Goal: Information Seeking & Learning: Learn about a topic

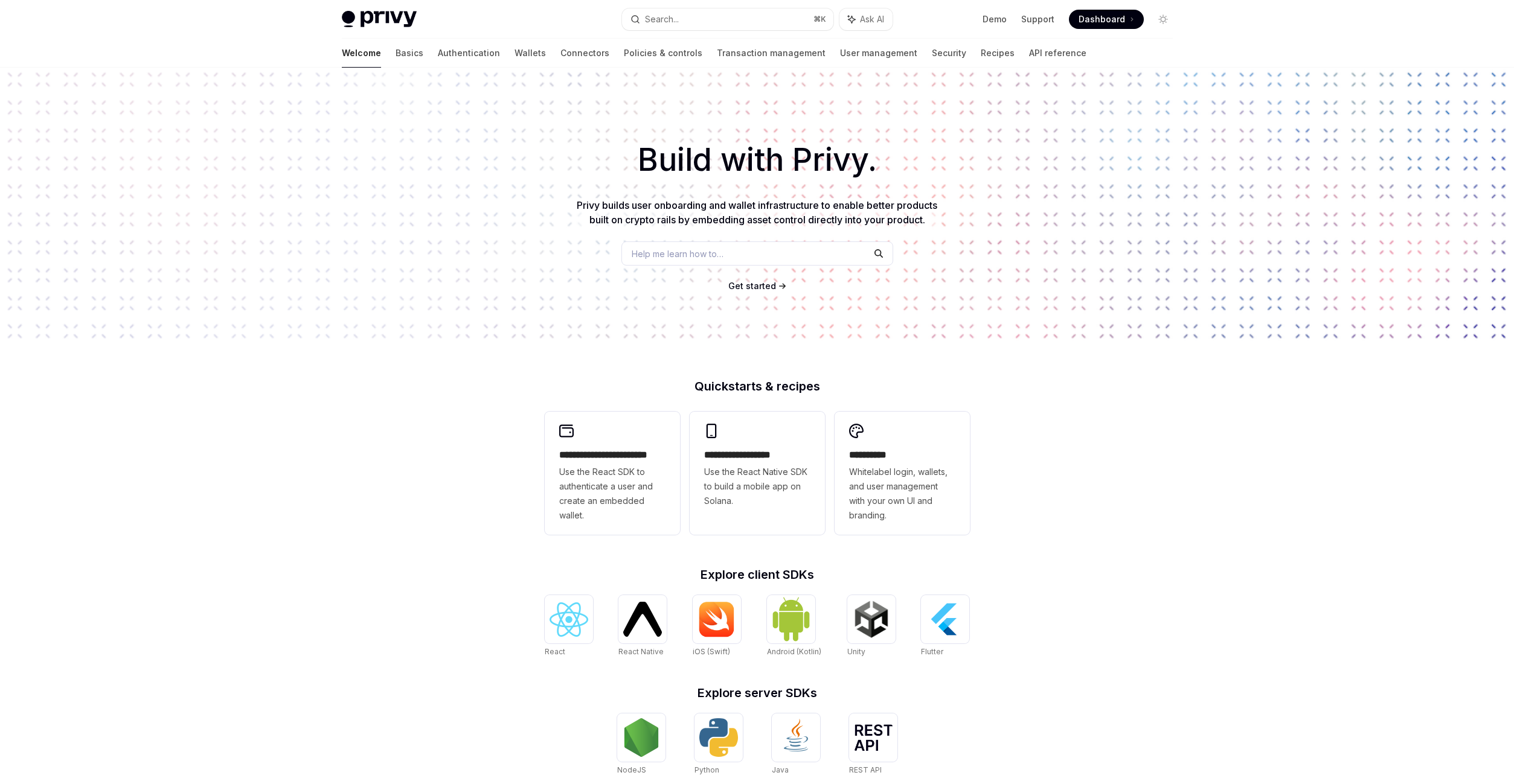
click at [763, 283] on span "Get started" at bounding box center [752, 285] width 48 height 10
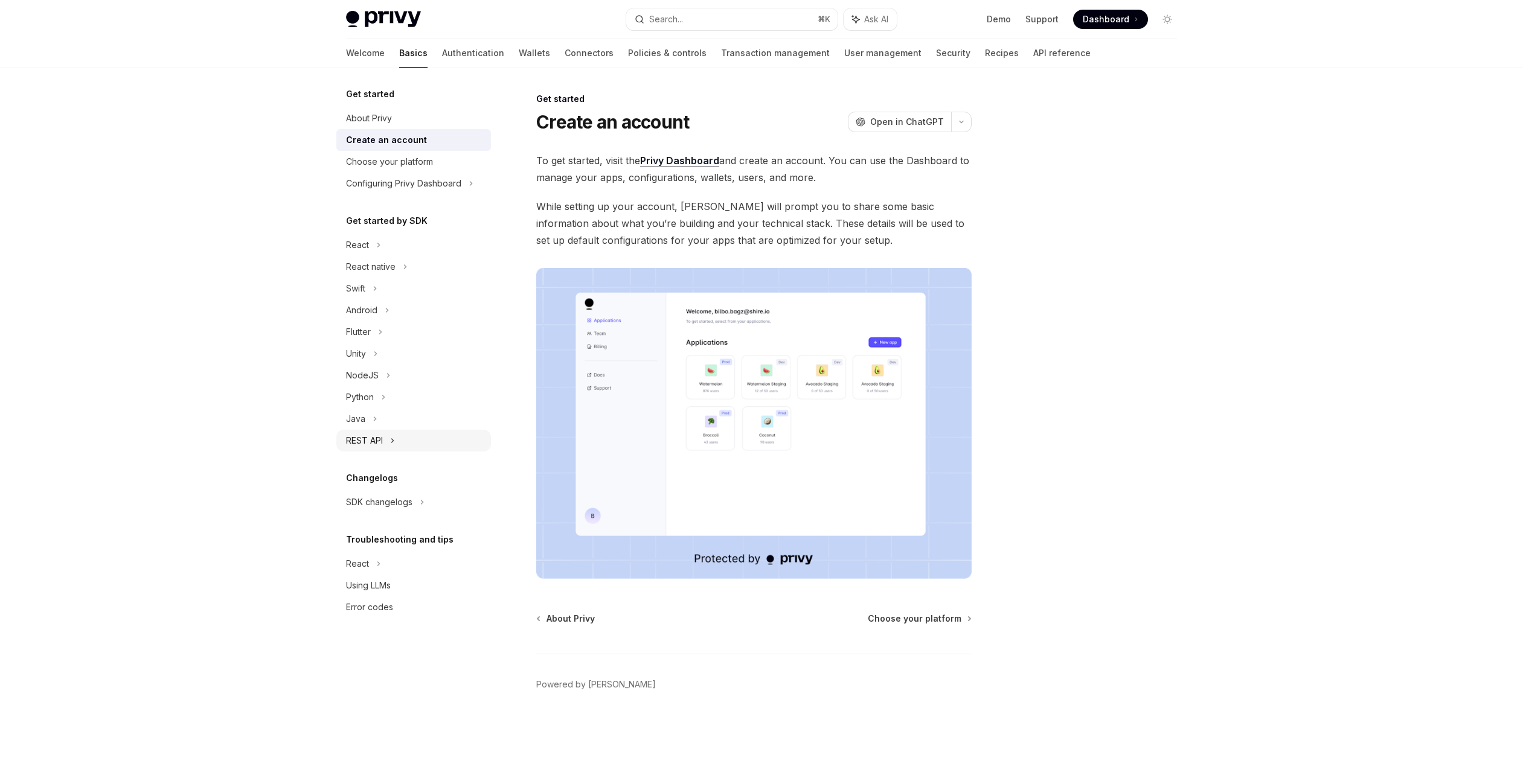
click at [396, 438] on div "REST API" at bounding box center [413, 440] width 155 height 22
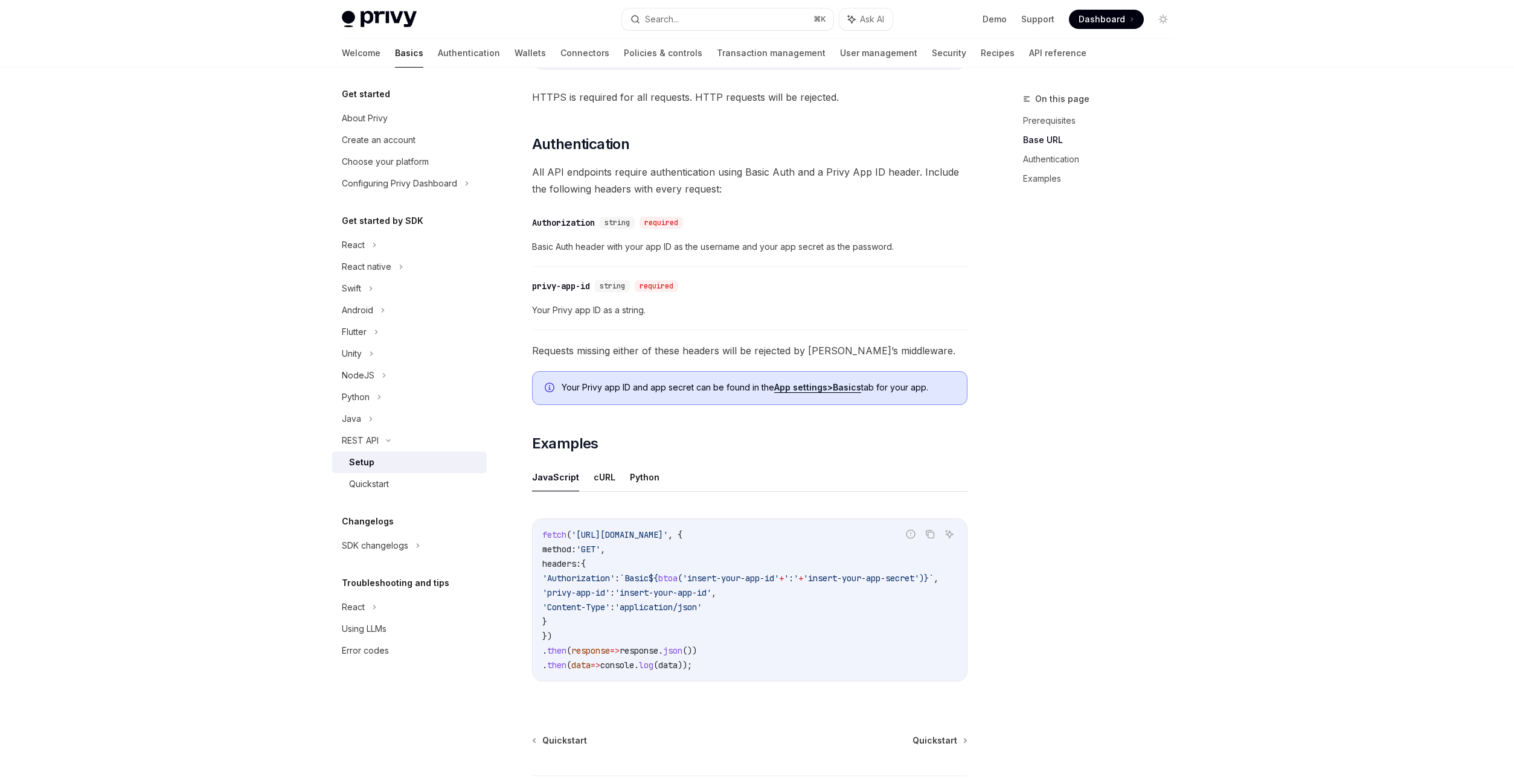
scroll to position [252, 0]
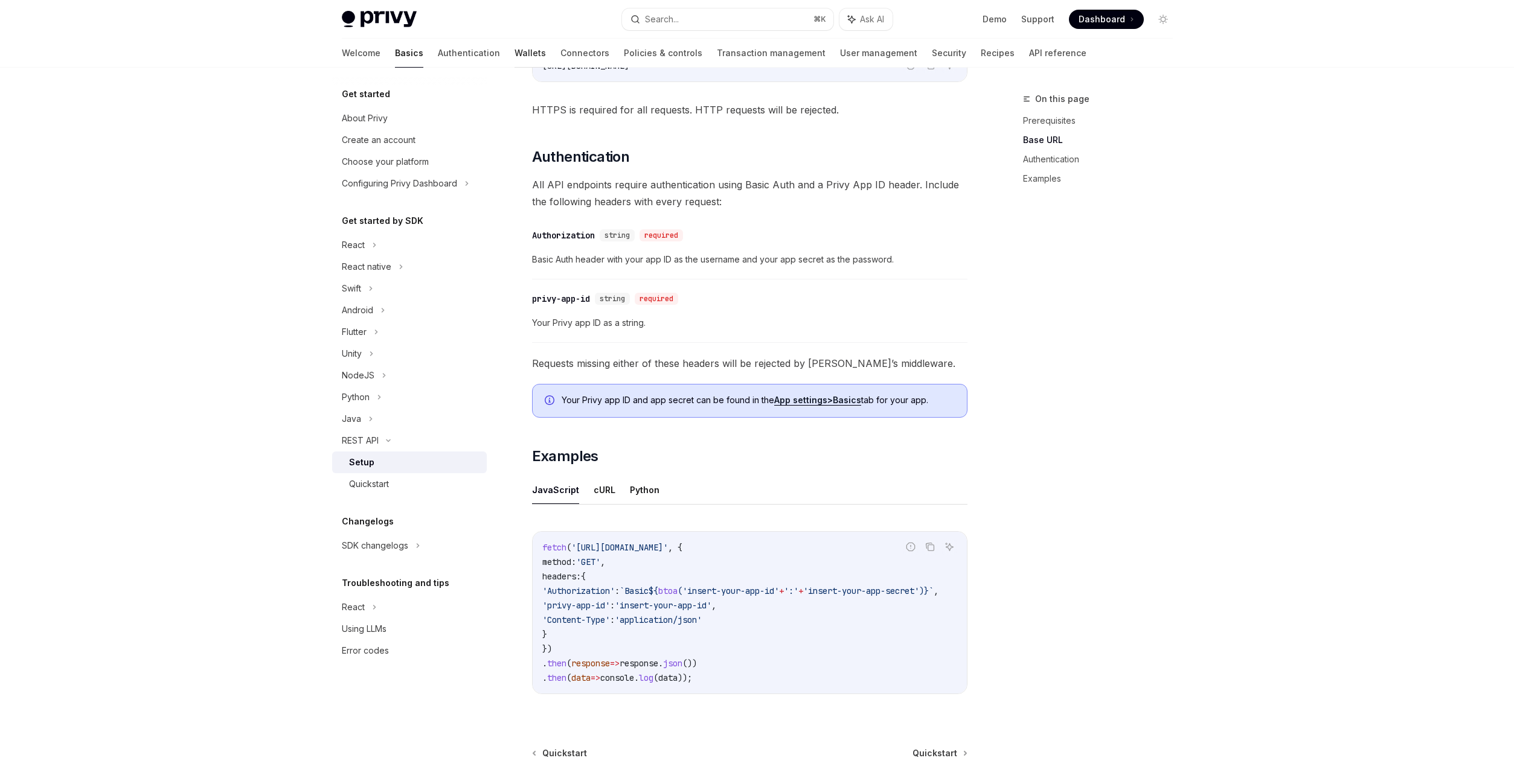
click at [515, 54] on link "Wallets" at bounding box center [530, 53] width 31 height 29
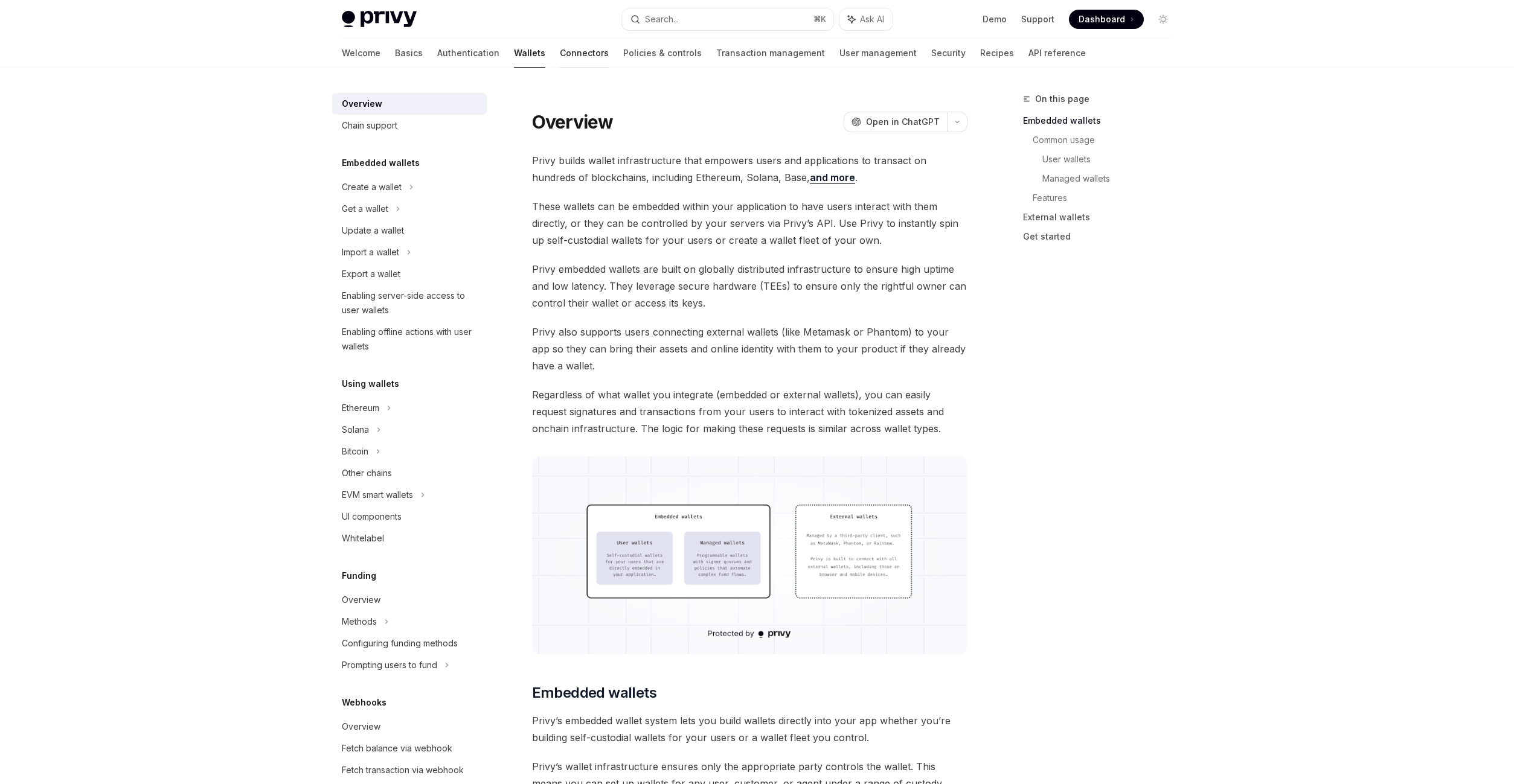
click at [560, 52] on link "Connectors" at bounding box center [584, 53] width 49 height 29
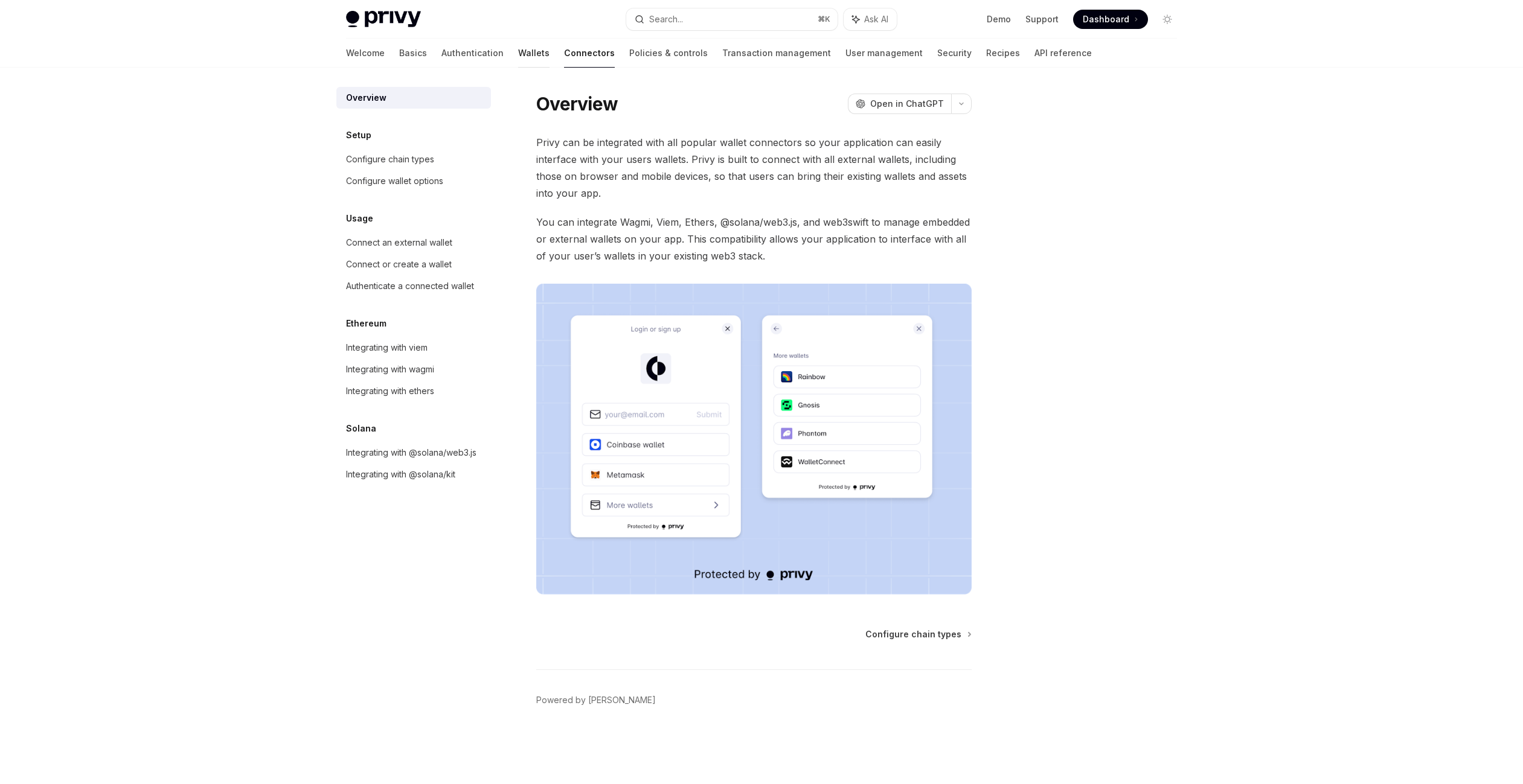
click at [518, 55] on link "Wallets" at bounding box center [534, 53] width 31 height 29
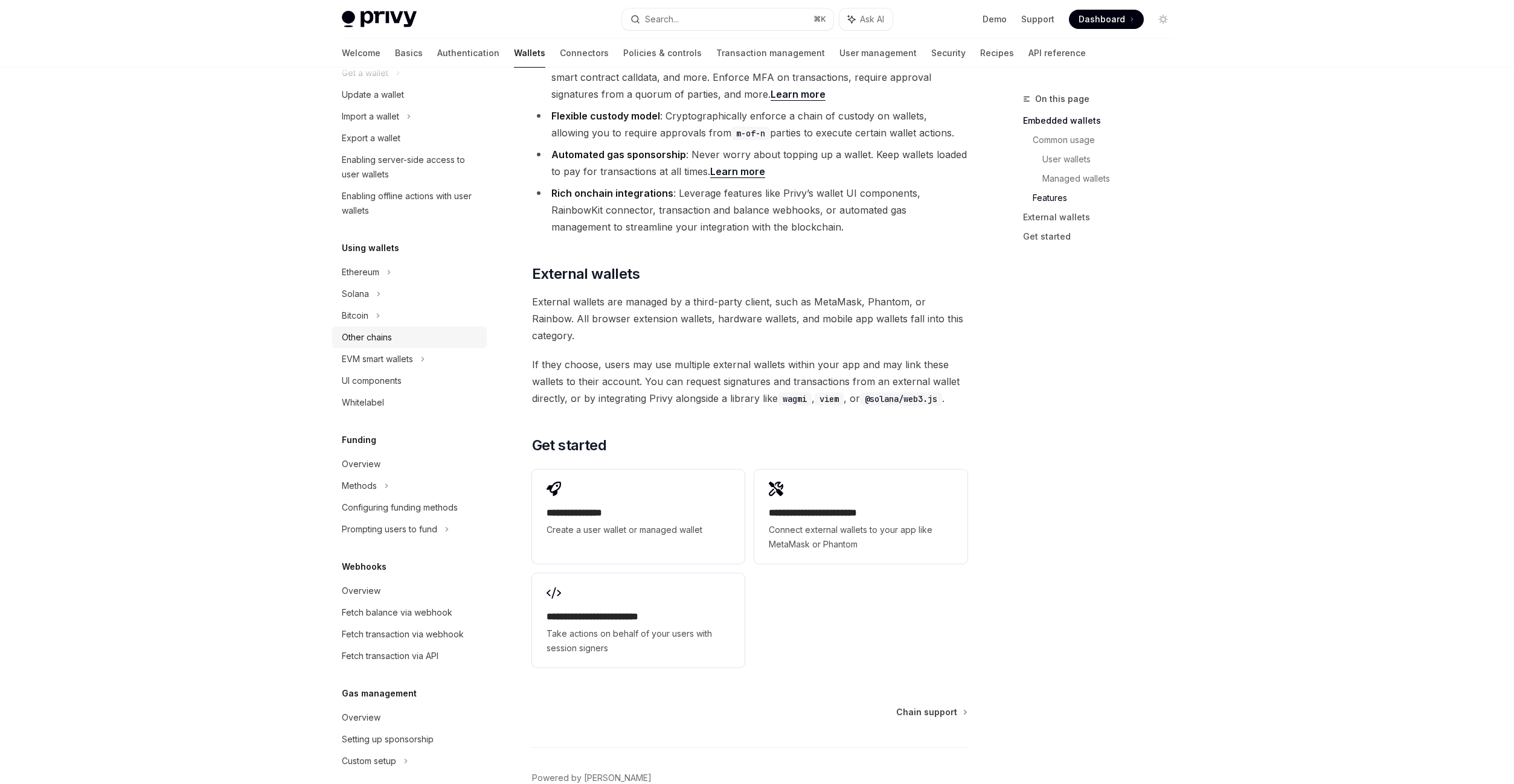
scroll to position [134, 0]
click at [388, 323] on div "Bitcoin" at bounding box center [409, 317] width 155 height 22
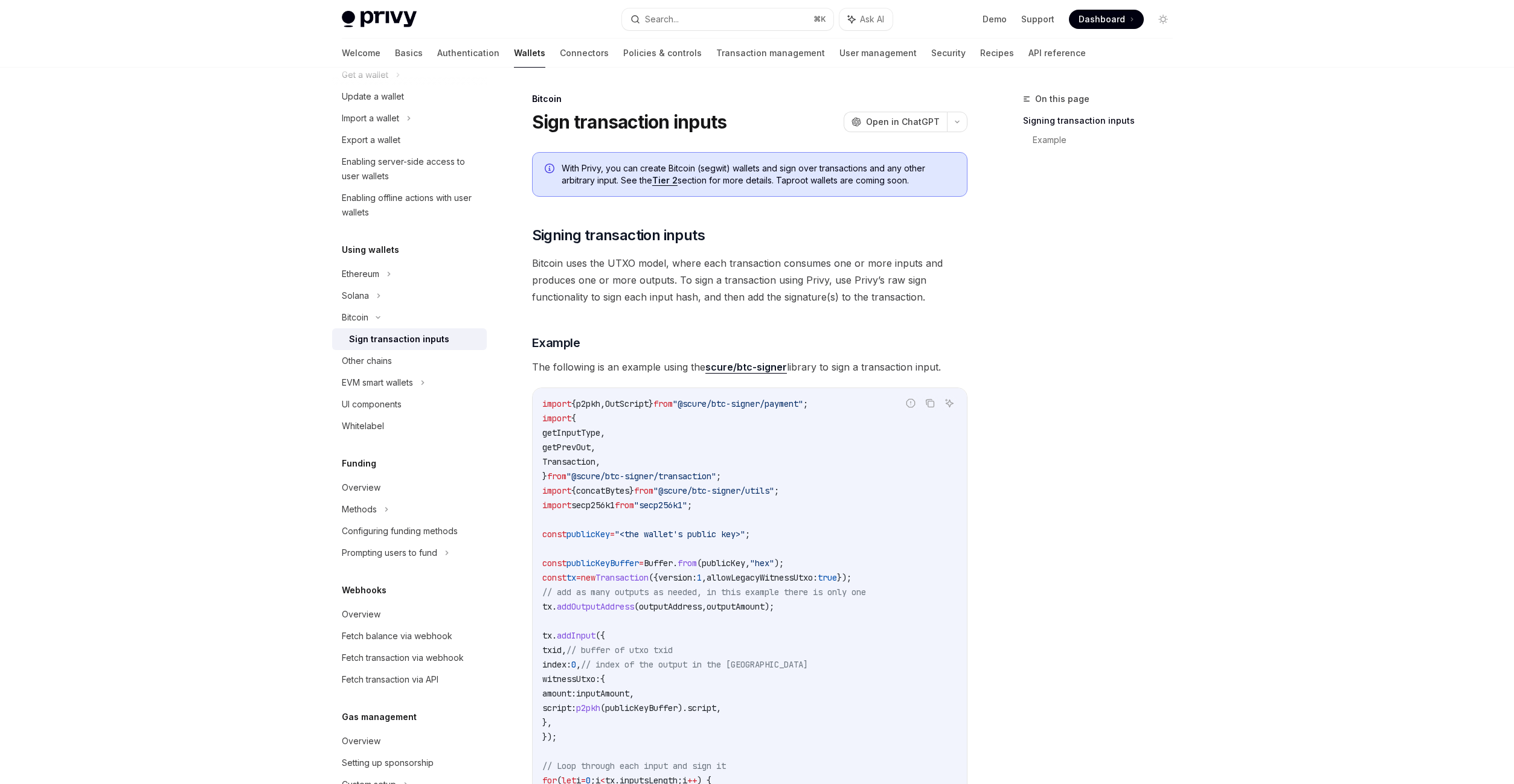
click at [394, 341] on div "Sign transaction inputs" at bounding box center [399, 339] width 101 height 14
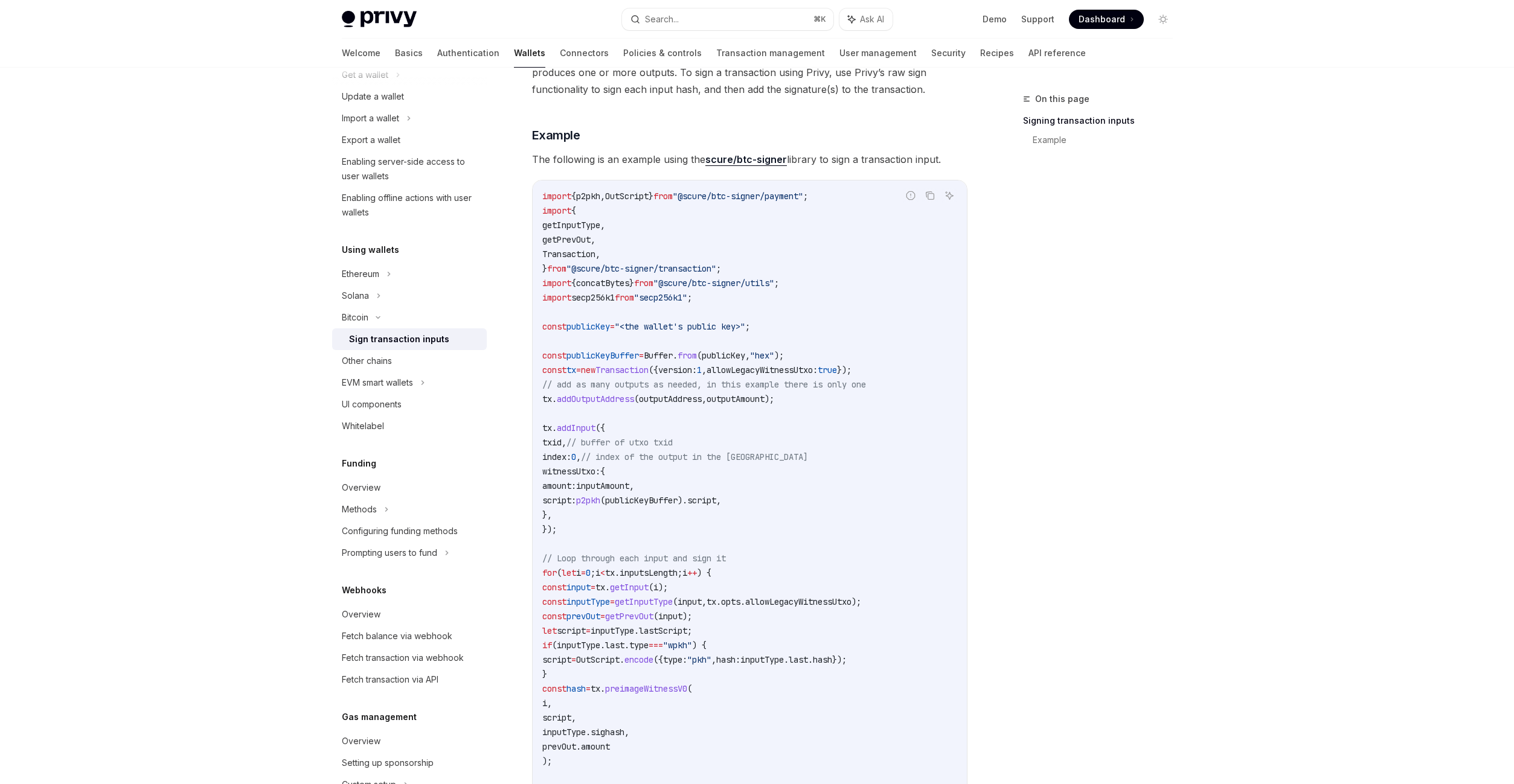
scroll to position [219, 0]
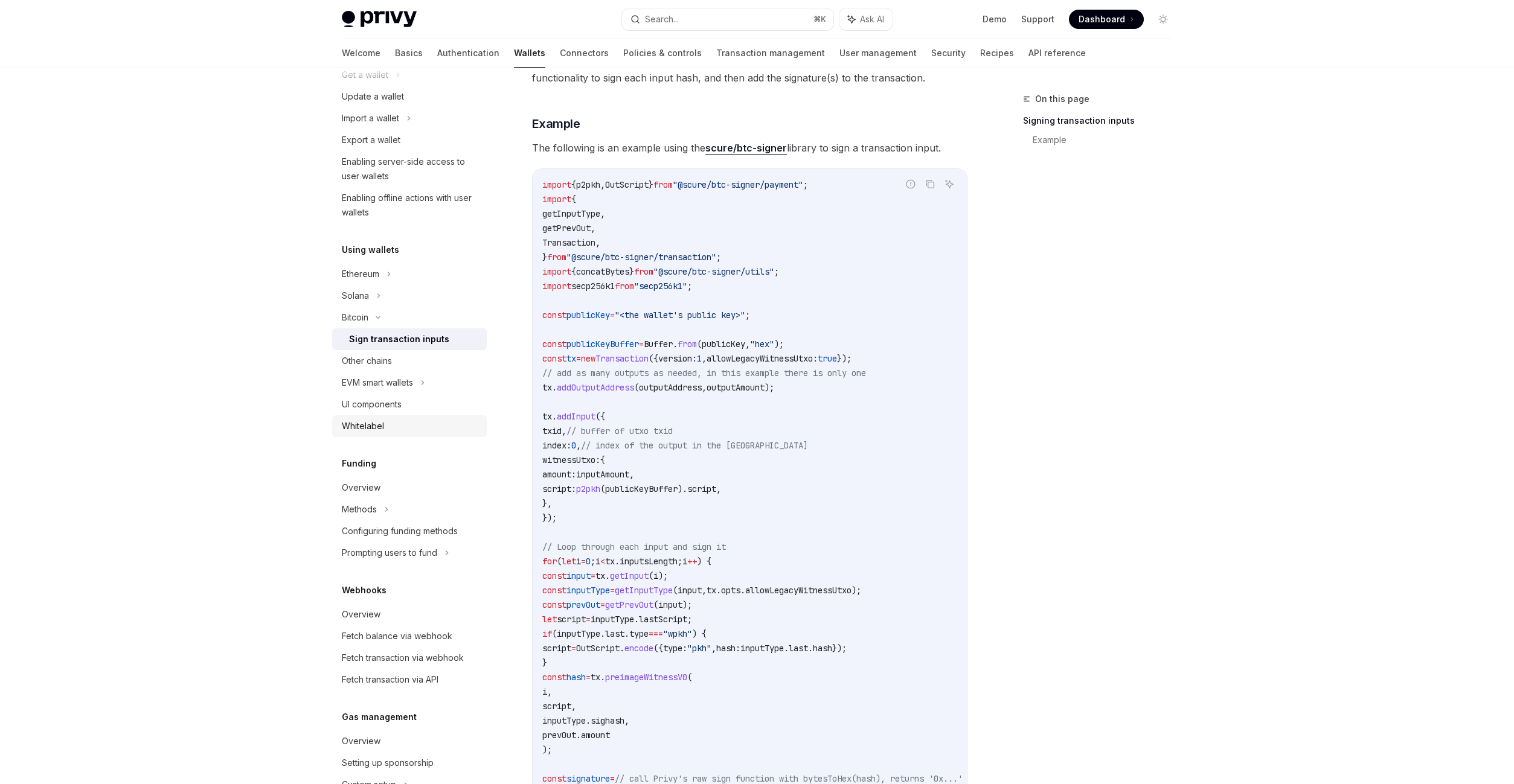
click at [354, 424] on div "Whitelabel" at bounding box center [362, 426] width 42 height 14
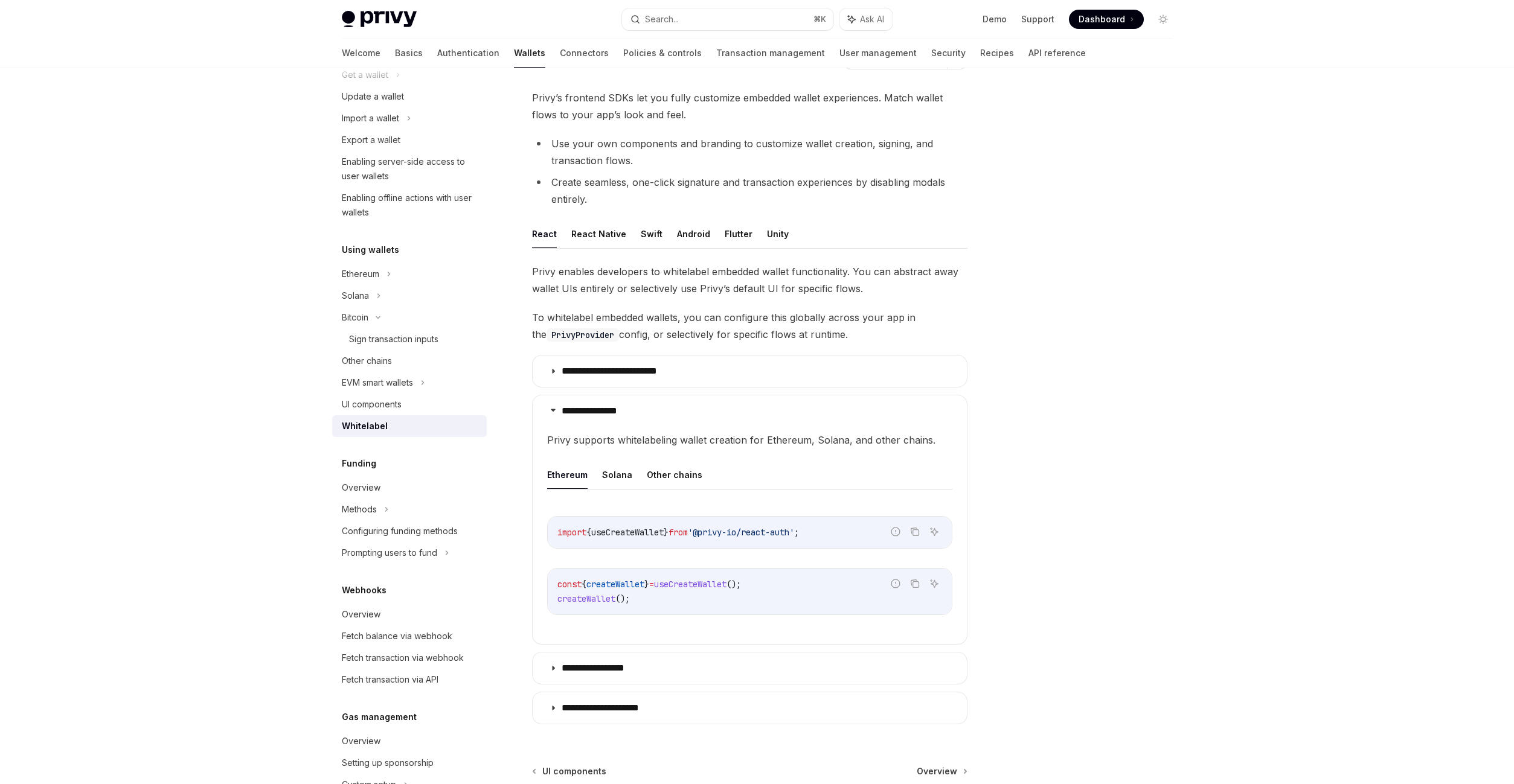
scroll to position [190, 0]
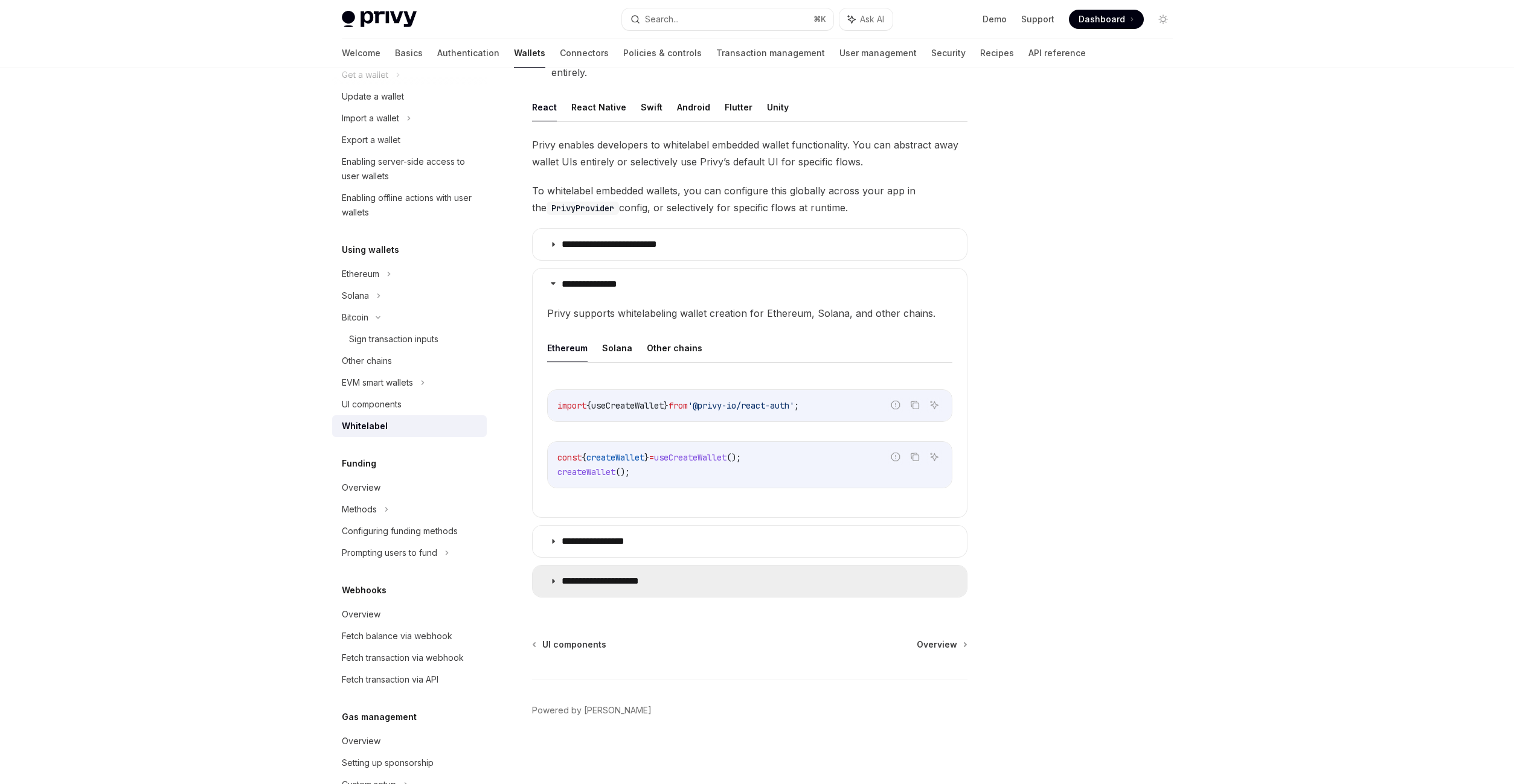
click at [667, 592] on summary "**********" at bounding box center [750, 581] width 435 height 31
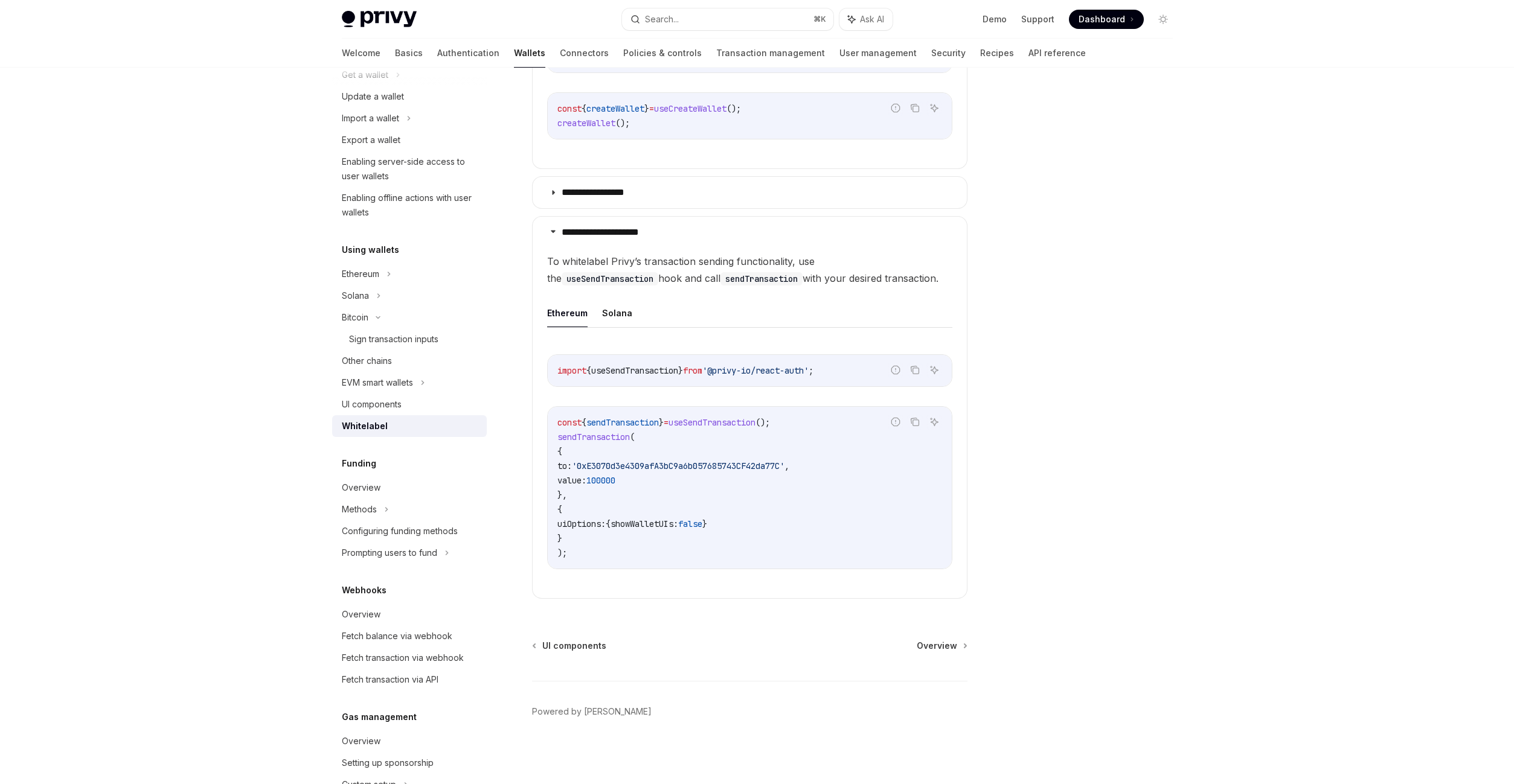
scroll to position [539, 0]
click at [391, 325] on div "Bitcoin" at bounding box center [409, 317] width 155 height 22
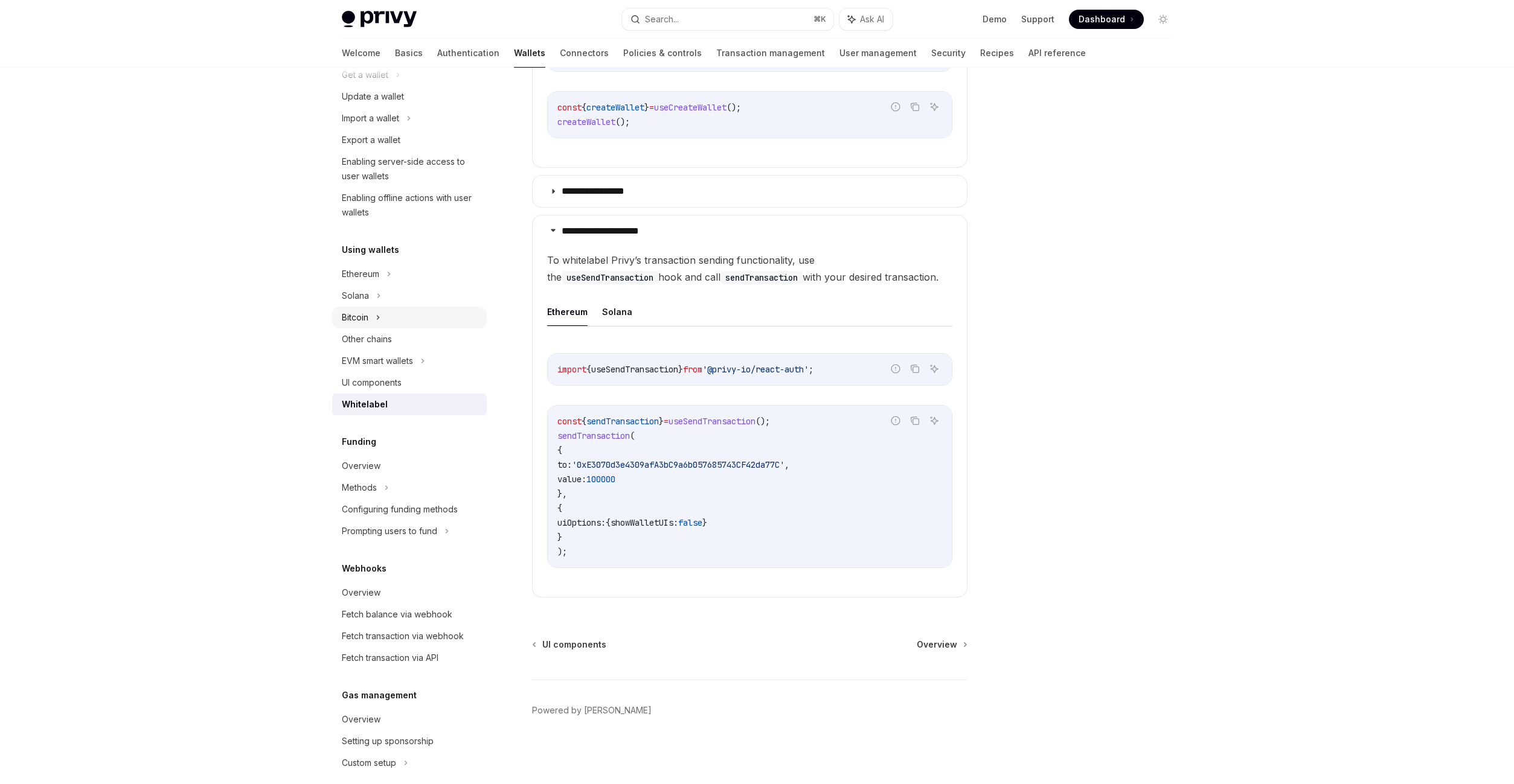
click at [398, 318] on div "Bitcoin" at bounding box center [409, 317] width 155 height 22
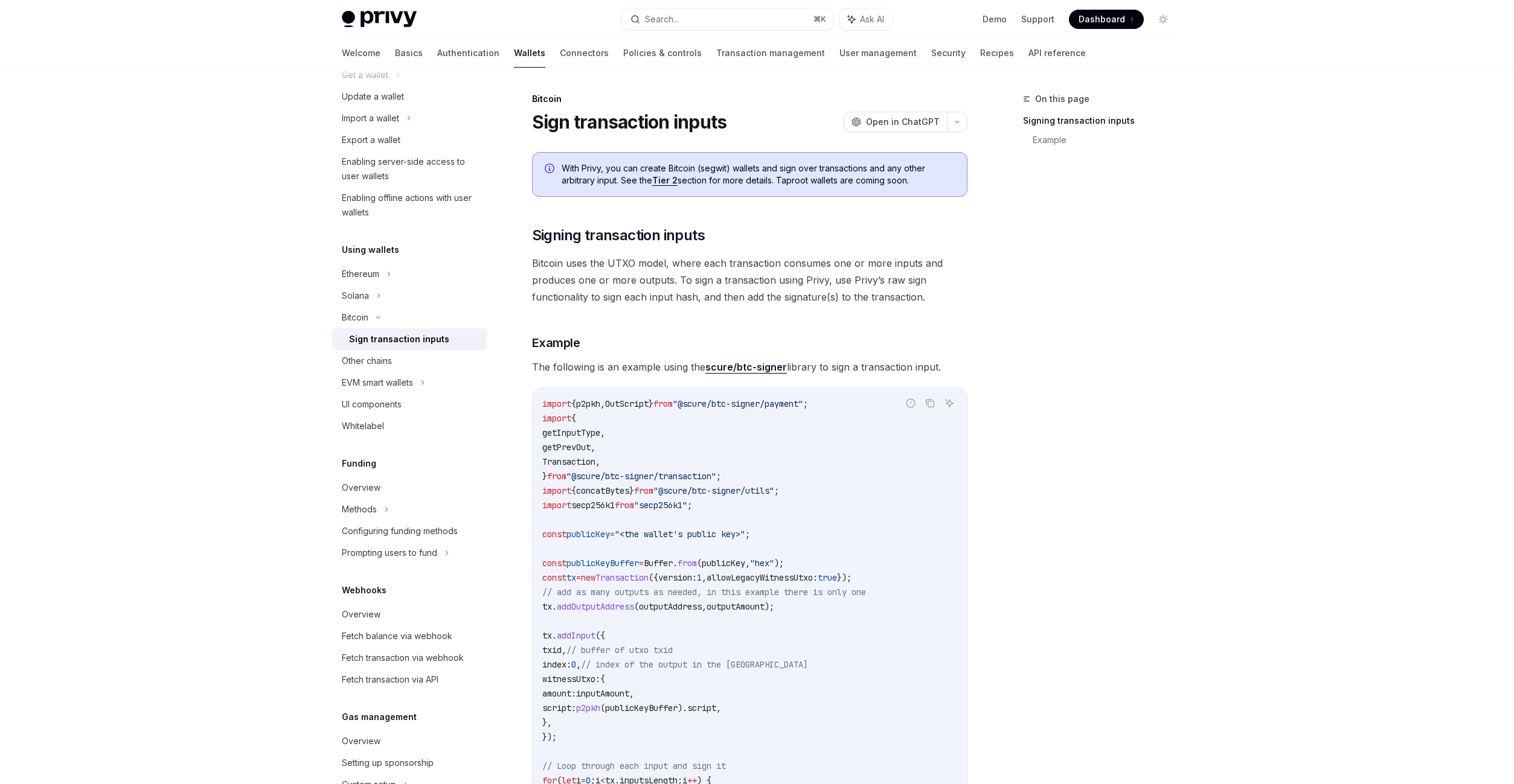
click at [665, 182] on link "Tier 2" at bounding box center [665, 181] width 25 height 11
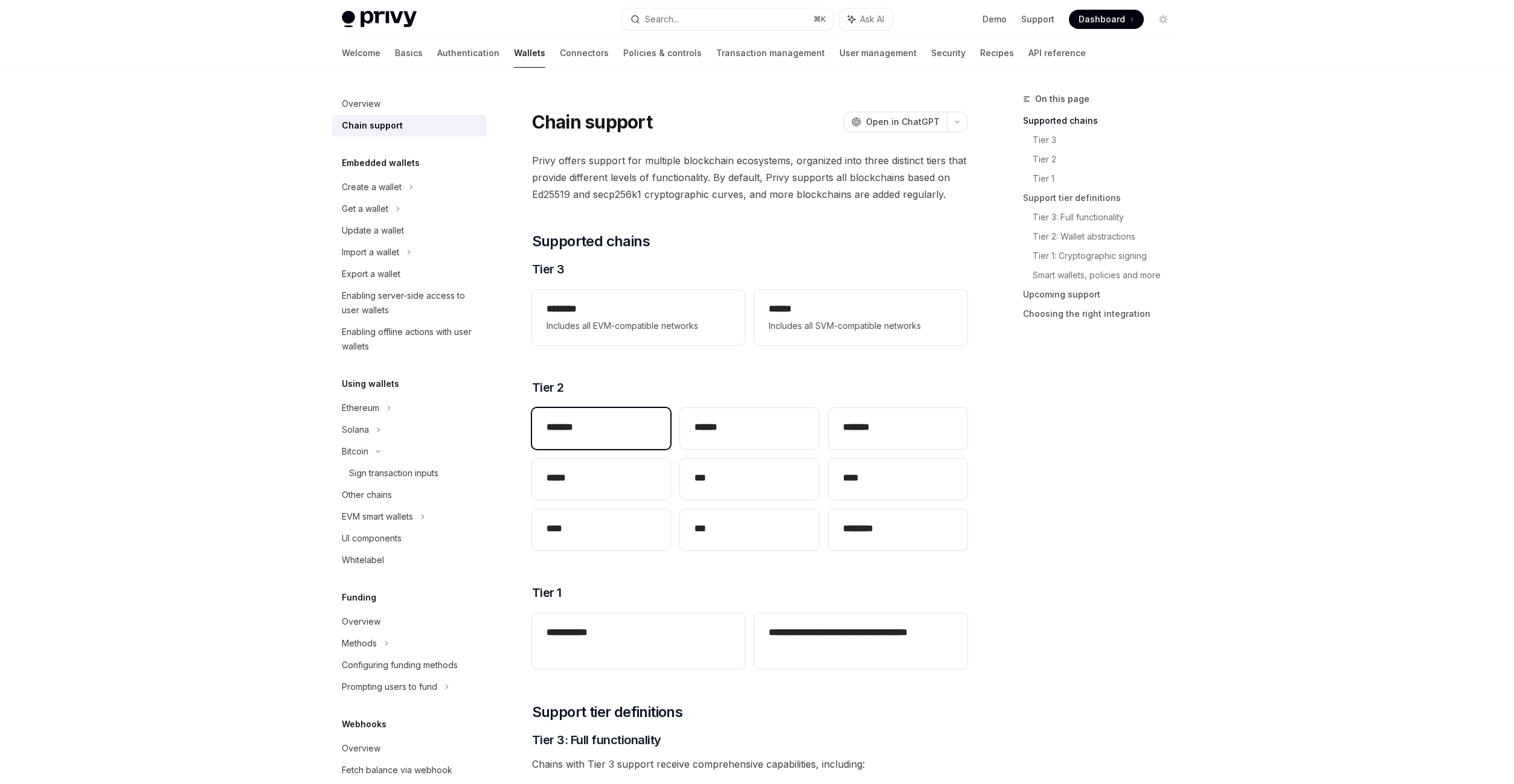
click at [623, 411] on div "*******" at bounding box center [601, 429] width 139 height 41
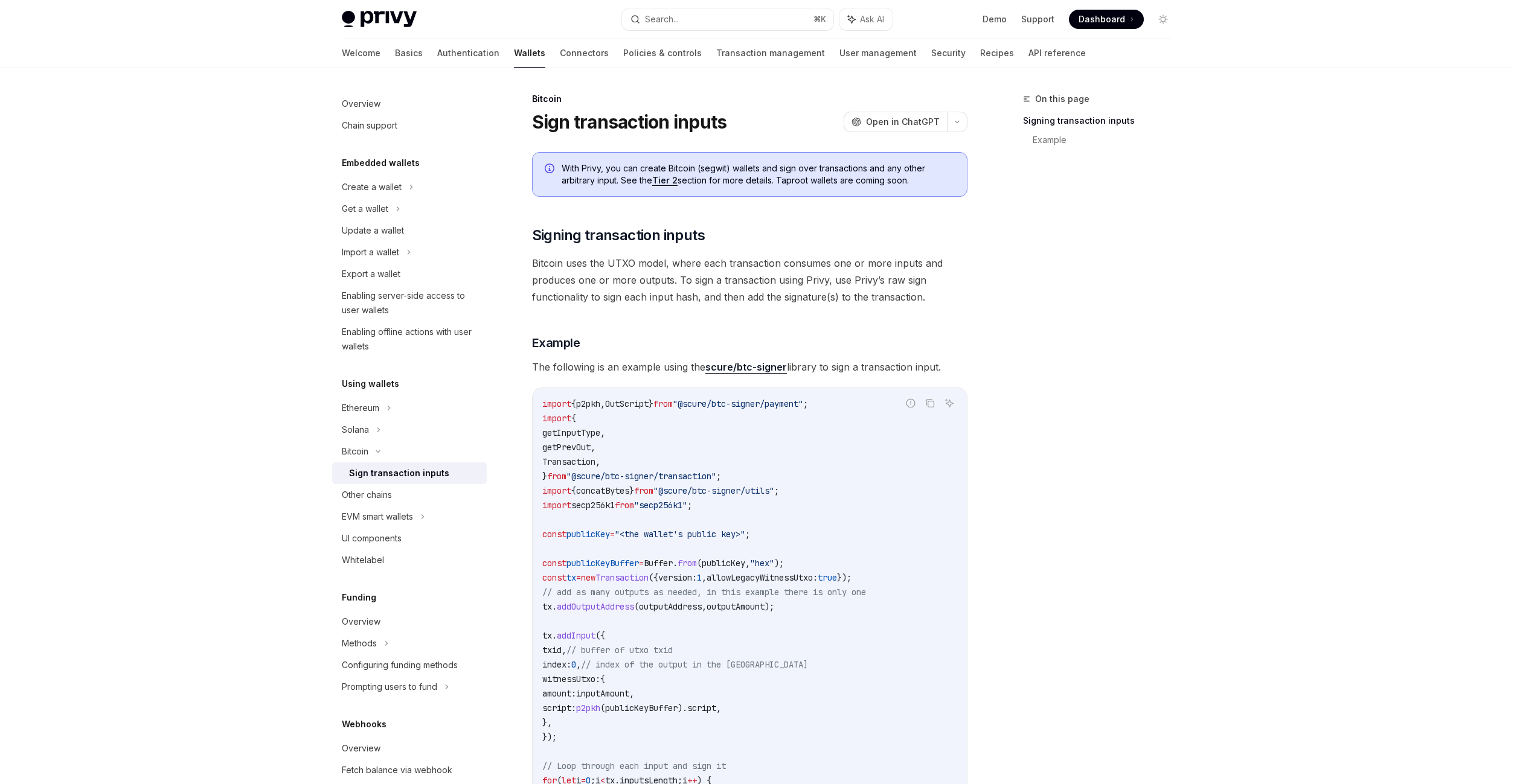
click at [378, 475] on div "Sign transaction inputs" at bounding box center [399, 473] width 101 height 14
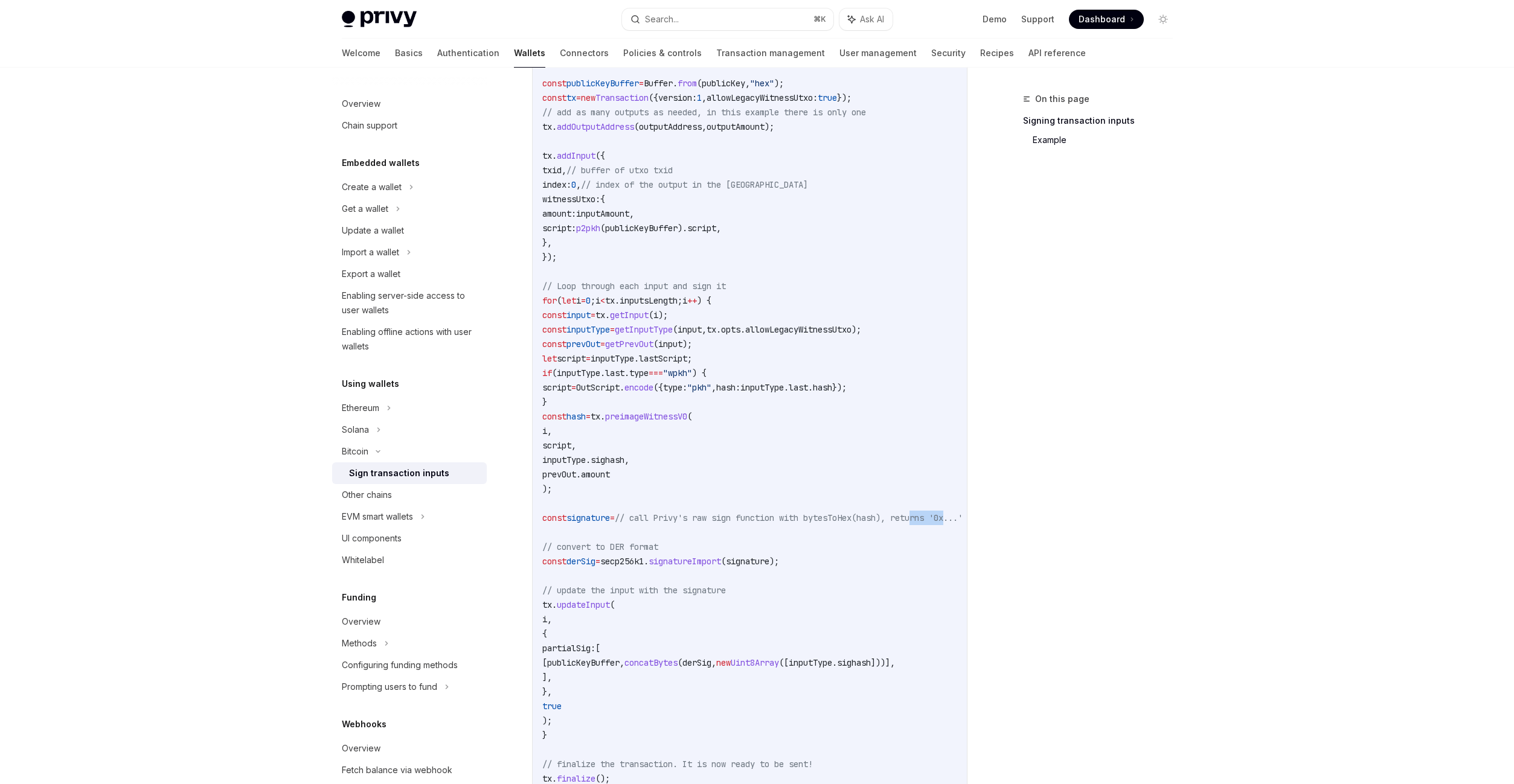
scroll to position [0, 61]
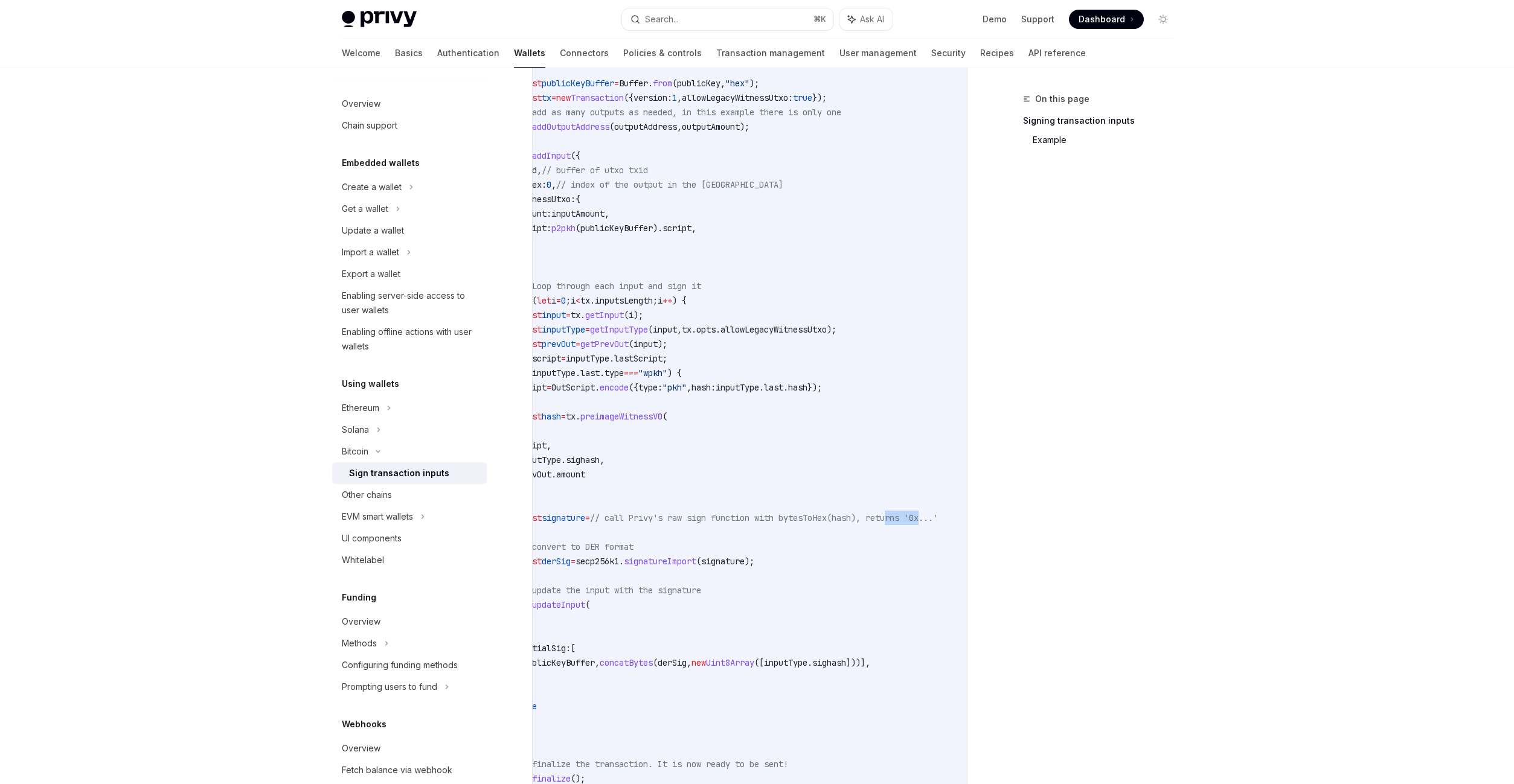
drag, startPoint x: 936, startPoint y: 517, endPoint x: 953, endPoint y: 524, distance: 18.4
click at [953, 524] on code "import { p2pkh , OutScript } from "@scure/btc-signer/payment" ; import { getInp…" at bounding box center [742, 351] width 449 height 869
click at [845, 524] on code "import { p2pkh , OutScript } from "@scure/btc-signer/payment" ; import { getInp…" at bounding box center [742, 351] width 449 height 869
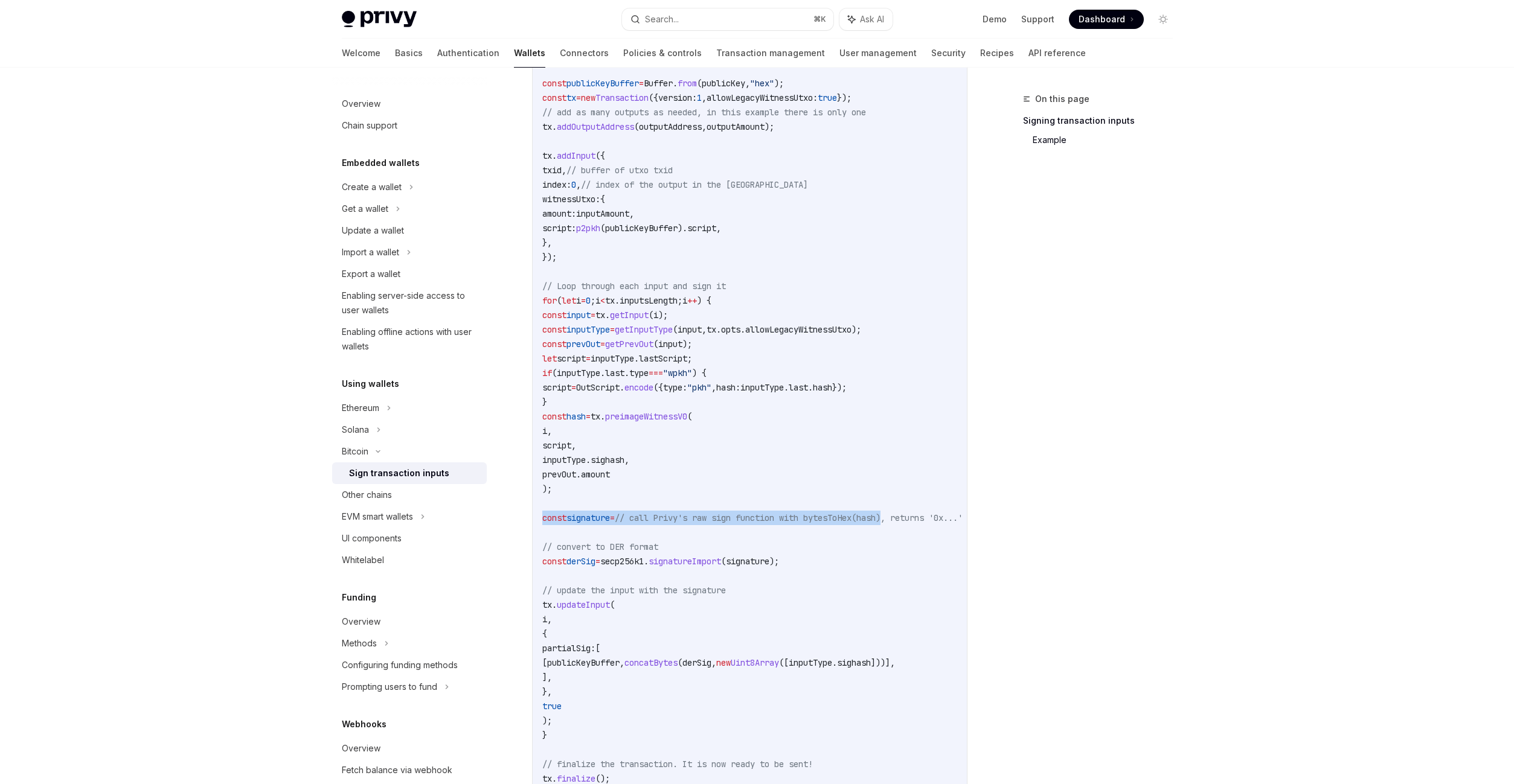
drag, startPoint x: 847, startPoint y: 519, endPoint x: 519, endPoint y: 519, distance: 328.0
click at [519, 519] on div "Bitcoin Sign transaction inputs OpenAI Open in ChatGPT OpenAI Open in ChatGPT W…" at bounding box center [637, 293] width 667 height 1362
click at [911, 475] on code "import { p2pkh , OutScript } from "@scure/btc-signer/payment" ; import { getInp…" at bounding box center [766, 351] width 449 height 869
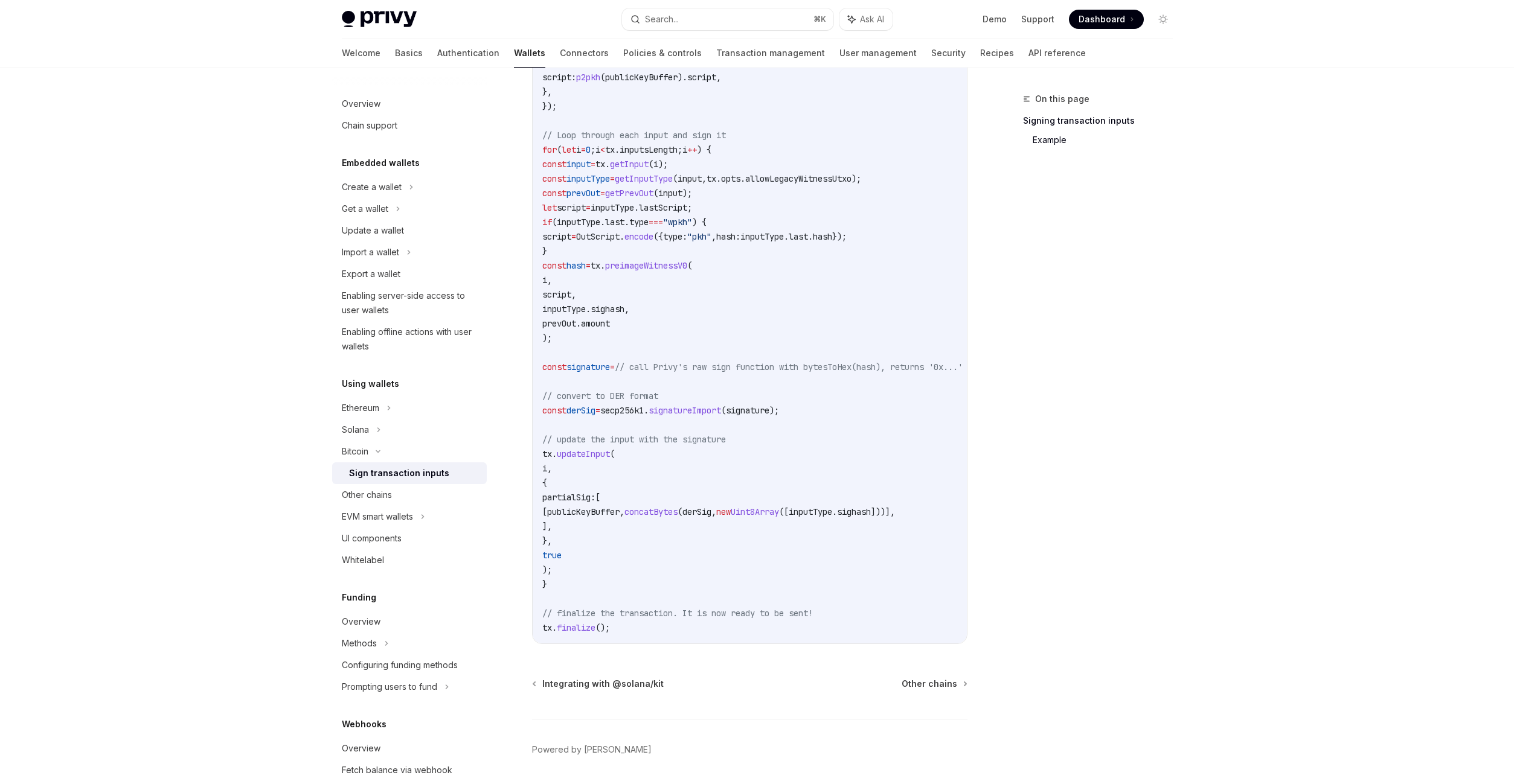
scroll to position [630, 0]
click at [409, 341] on div "Enabling offline actions with user wallets" at bounding box center [410, 339] width 138 height 29
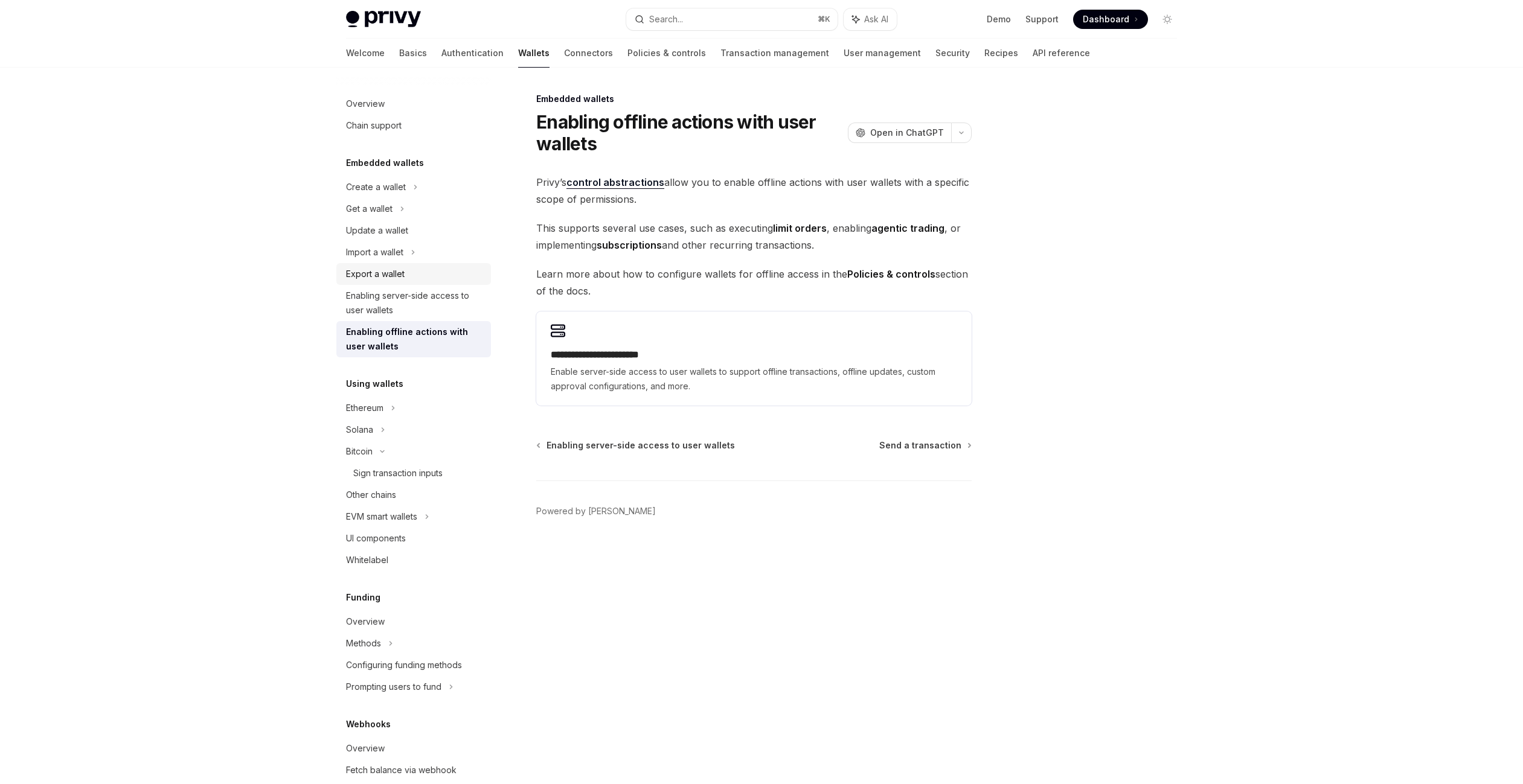
click at [418, 280] on div "Export a wallet" at bounding box center [415, 274] width 138 height 14
type textarea "*"
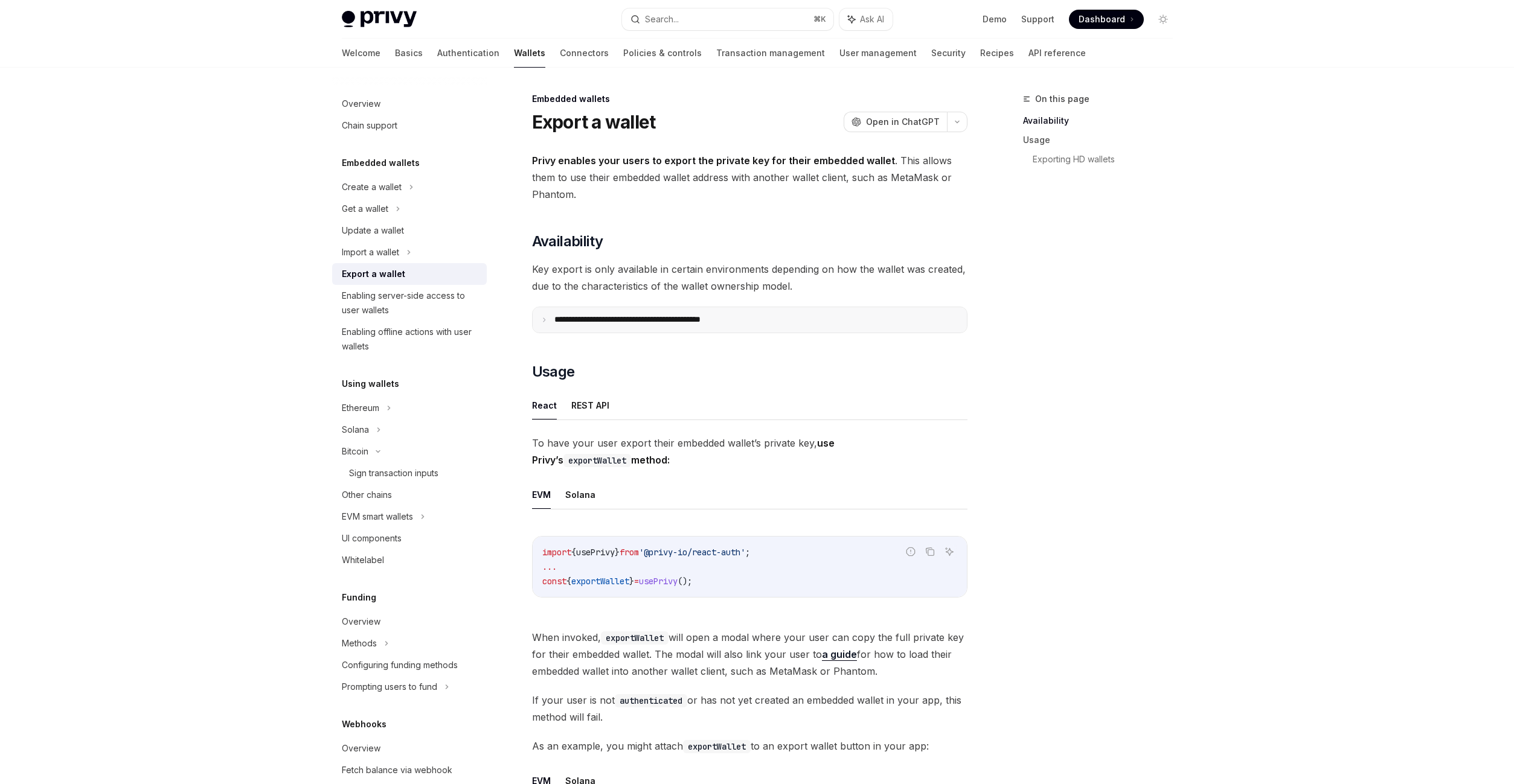
click at [621, 318] on p "**********" at bounding box center [653, 320] width 199 height 11
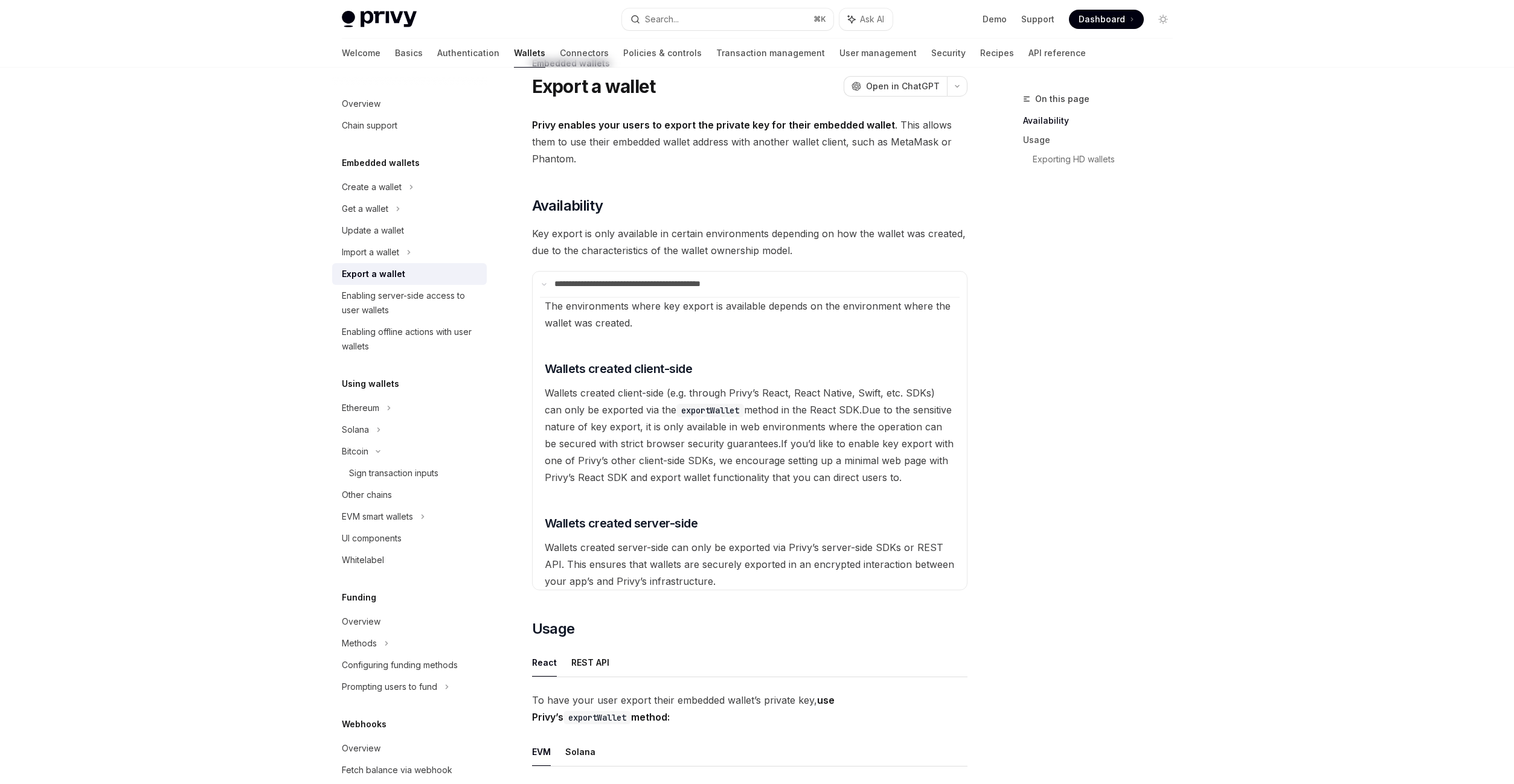
scroll to position [36, 0]
click at [1150, 509] on div "On this page Availability Usage Exporting HD wallets" at bounding box center [1090, 437] width 184 height 693
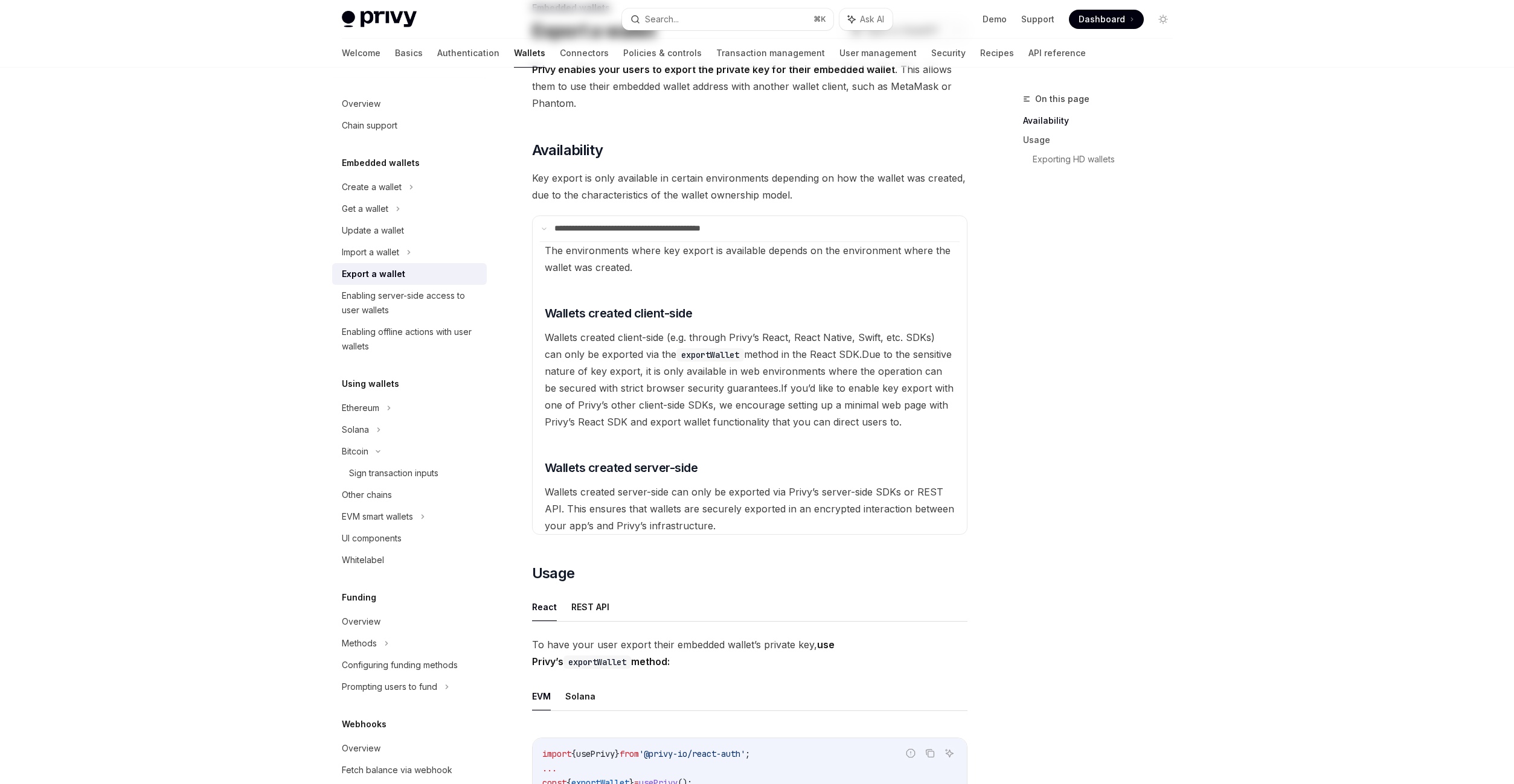
scroll to position [0, 0]
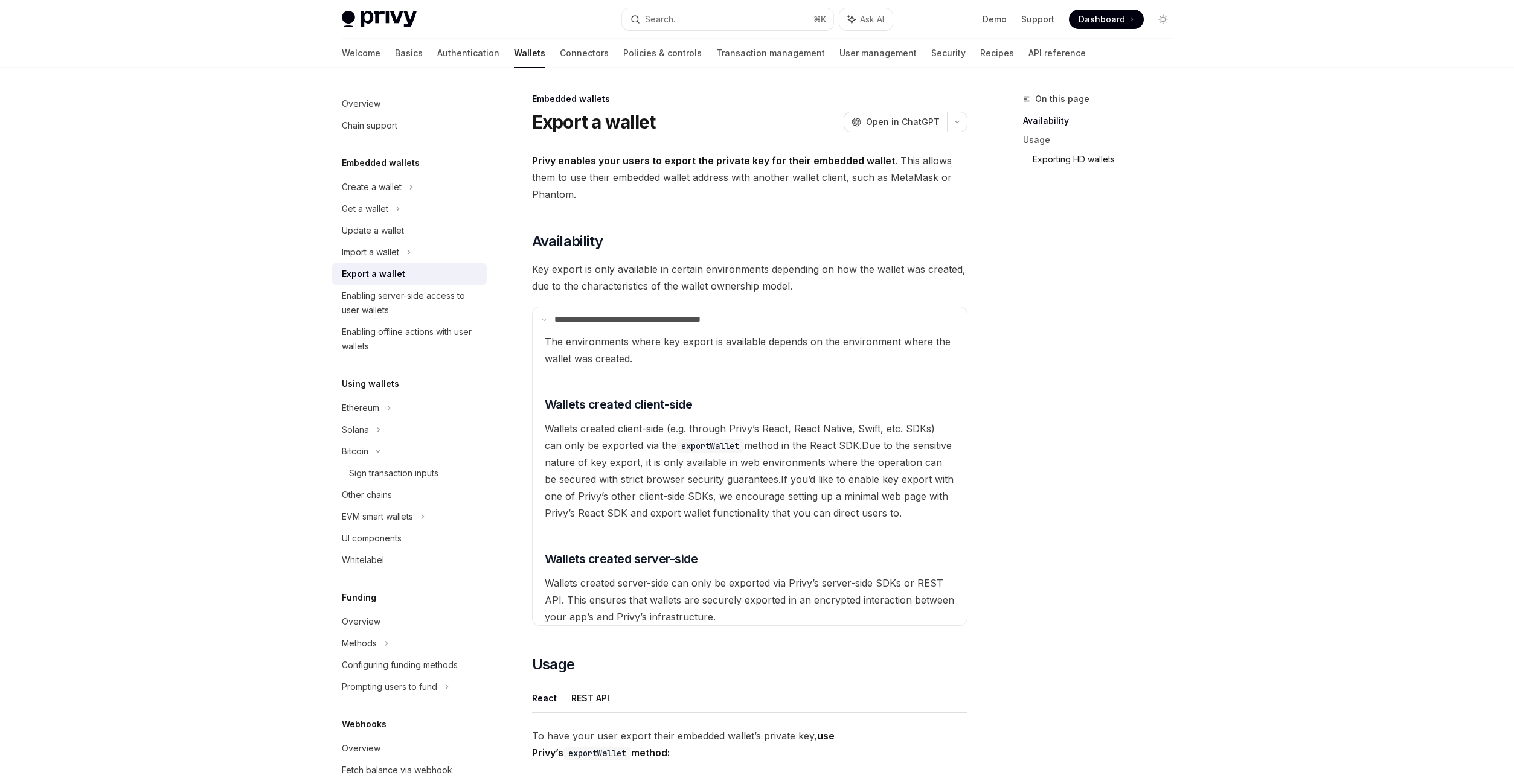
click at [1092, 162] on link "Exporting HD wallets" at bounding box center [1108, 158] width 149 height 19
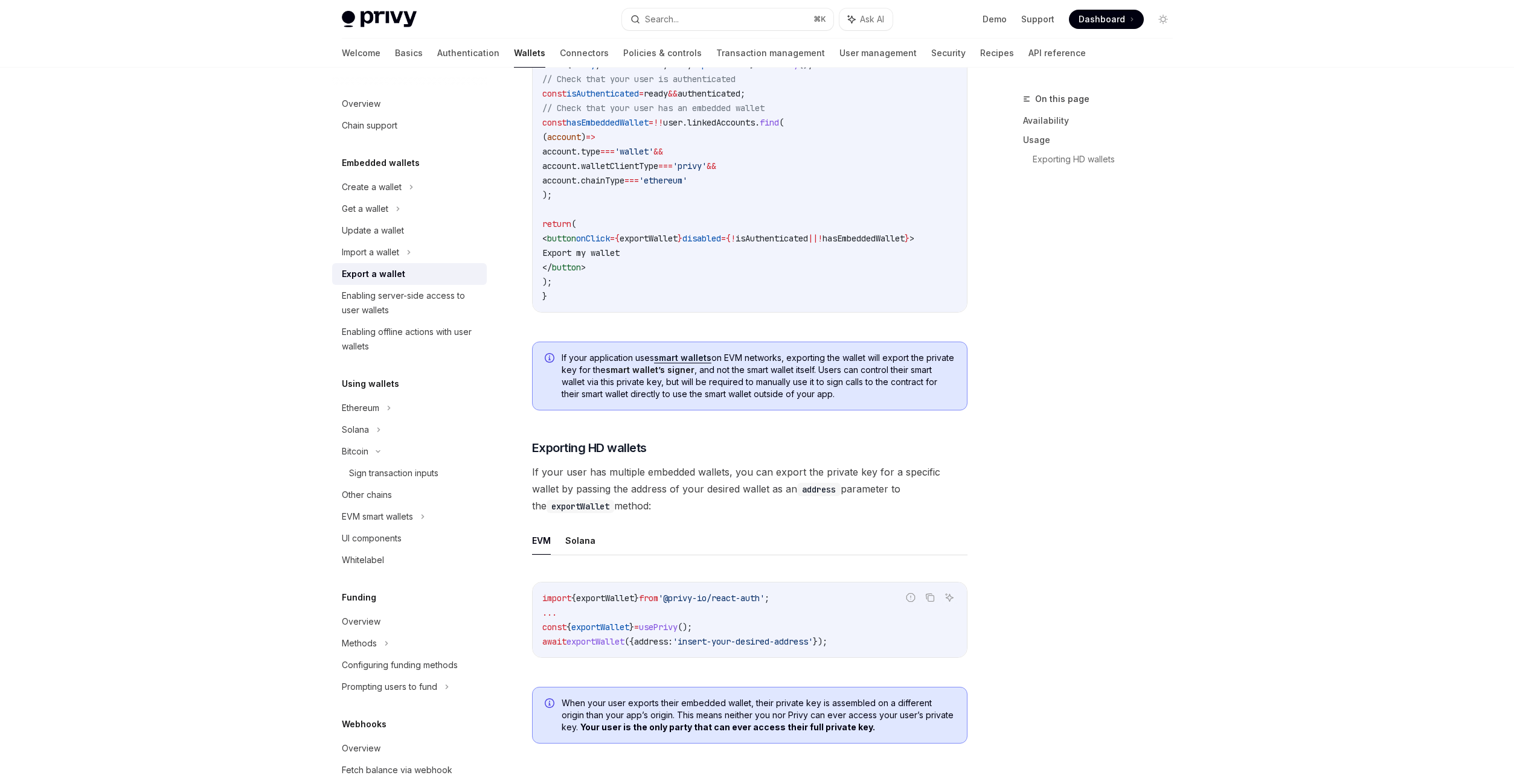
scroll to position [870, 0]
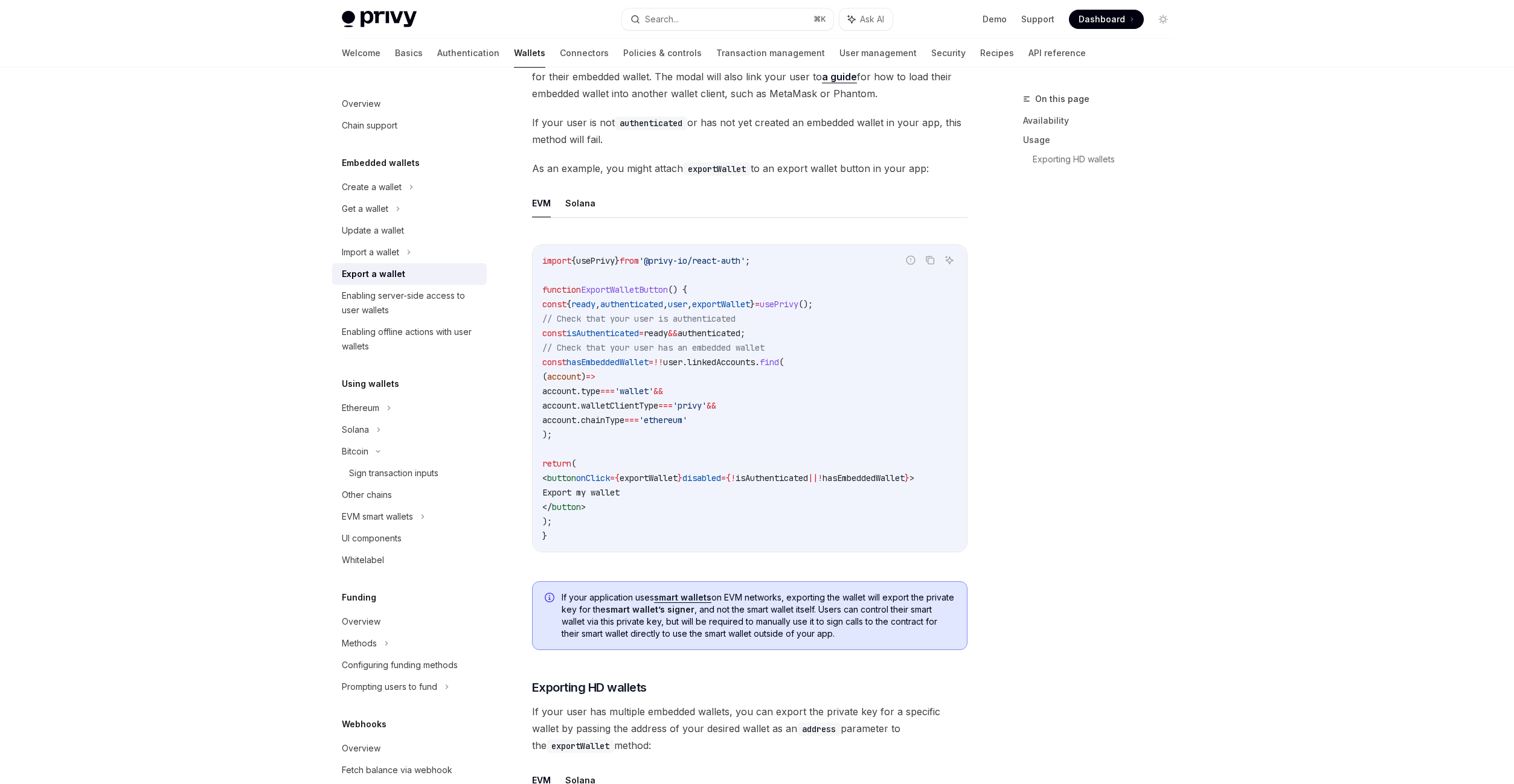
click at [688, 183] on div "To have your user export their embedded wallet’s private key, use Privy’s expor…" at bounding box center [749, 424] width 435 height 1136
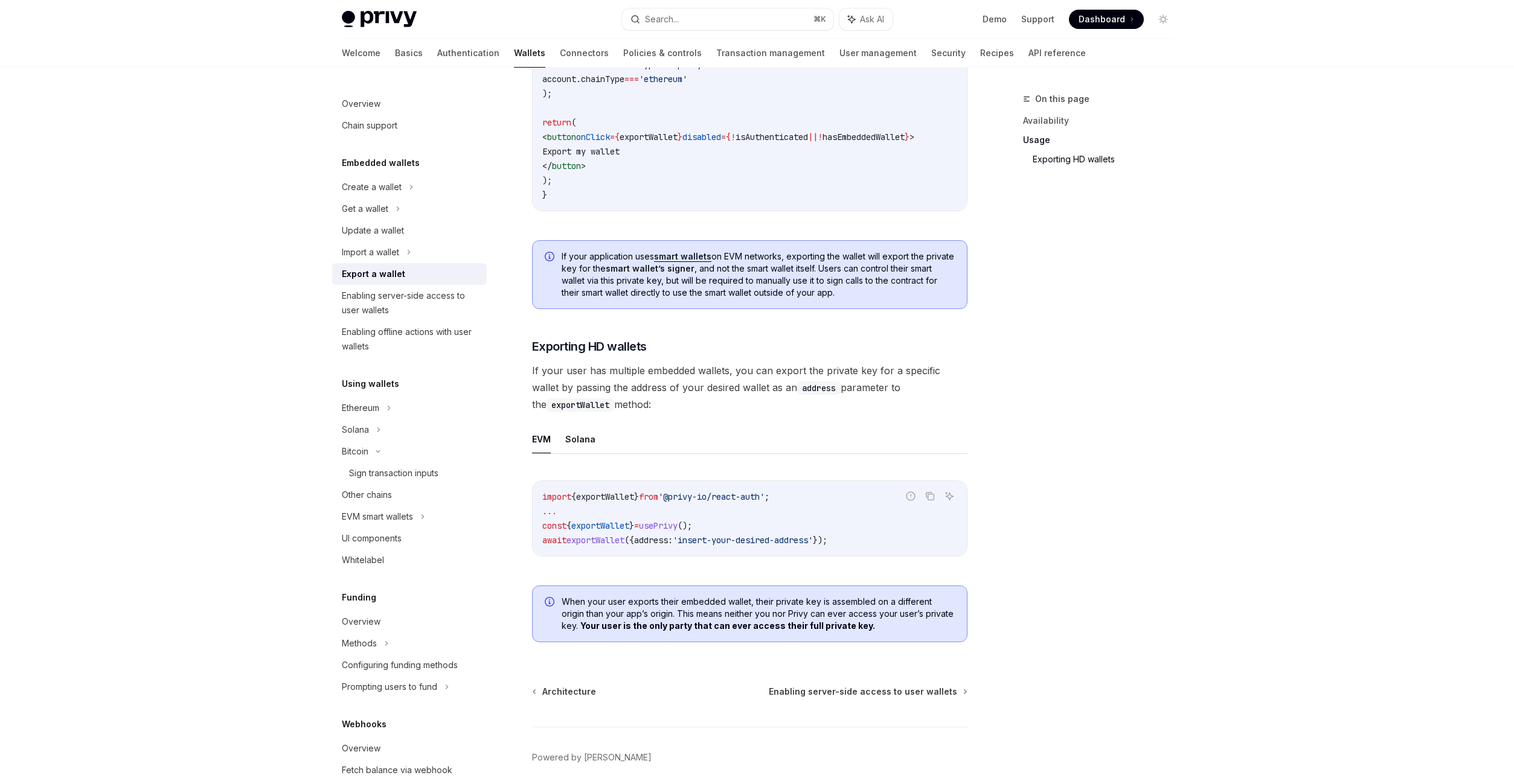
scroll to position [1262, 0]
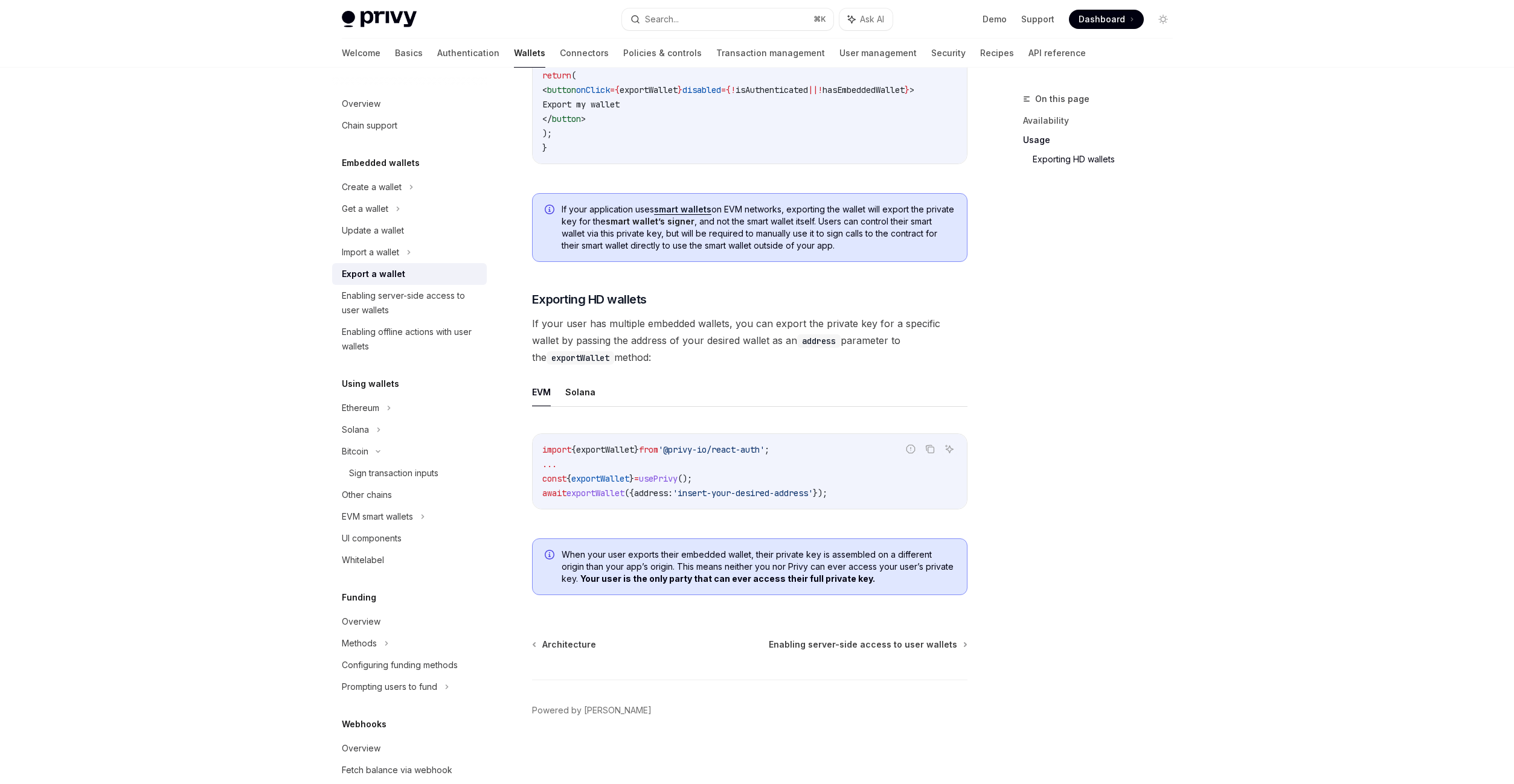
click at [403, 26] on img at bounding box center [379, 19] width 75 height 17
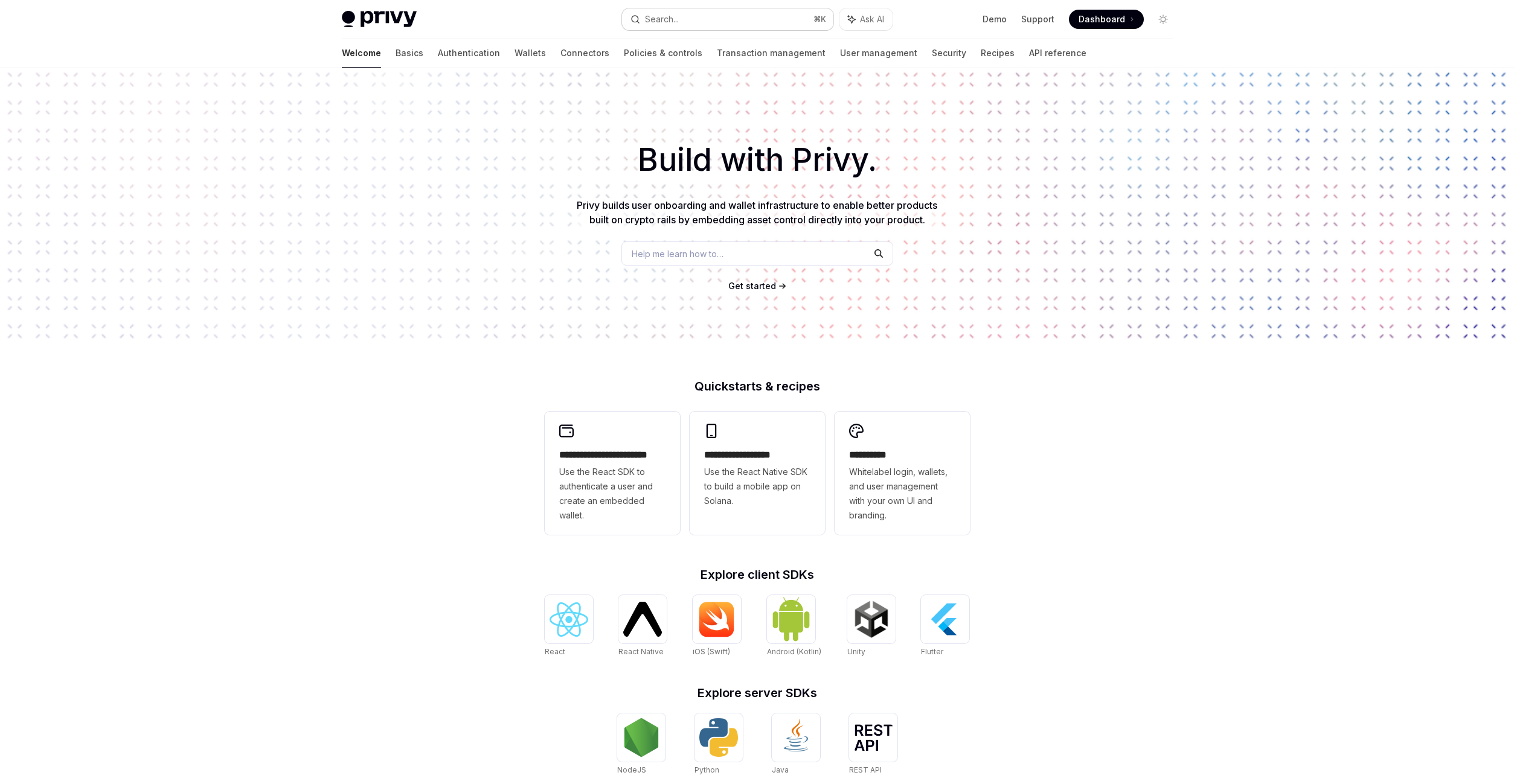
click at [742, 23] on button "Search... ⌘ K" at bounding box center [727, 19] width 211 height 22
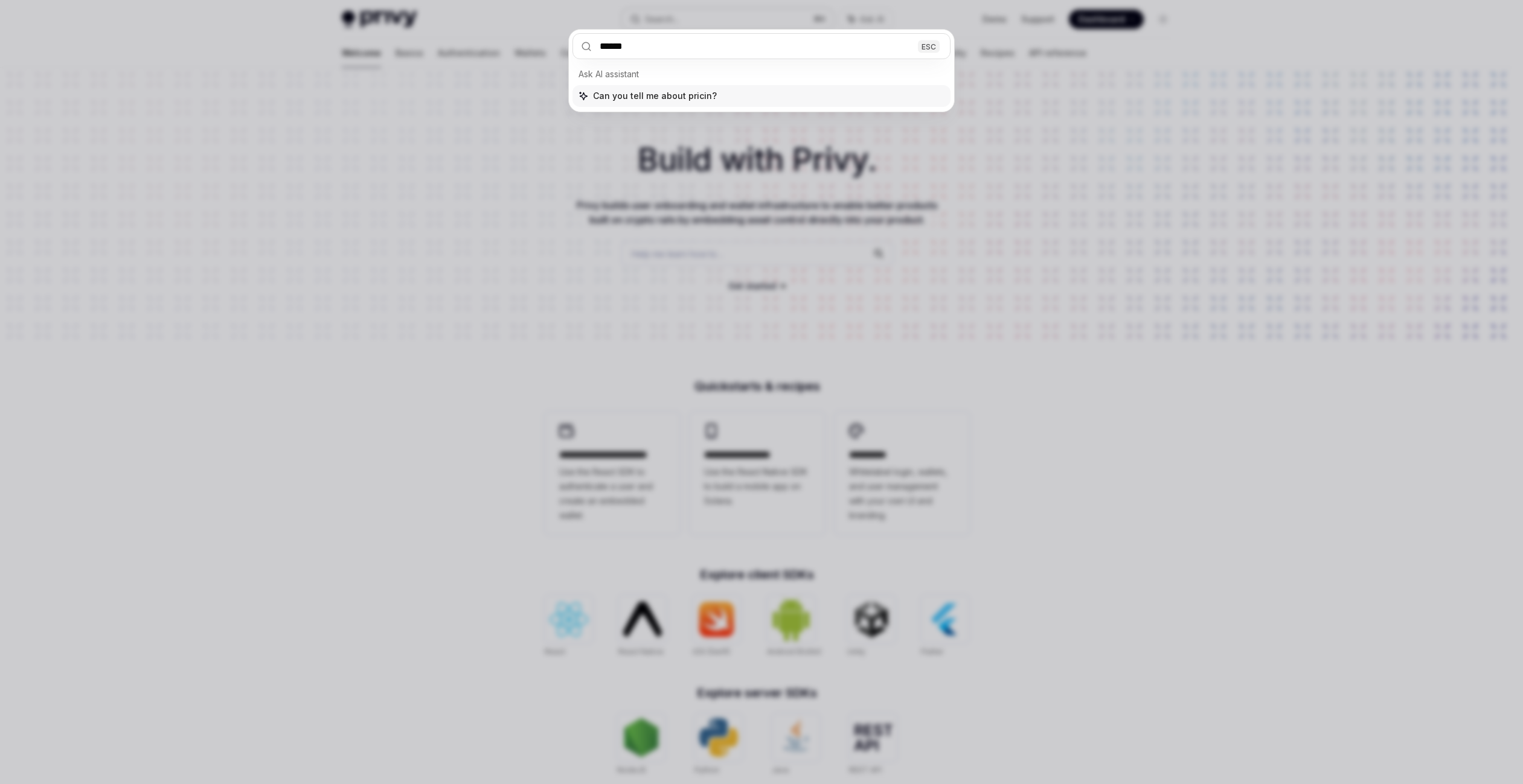
type input "*******"
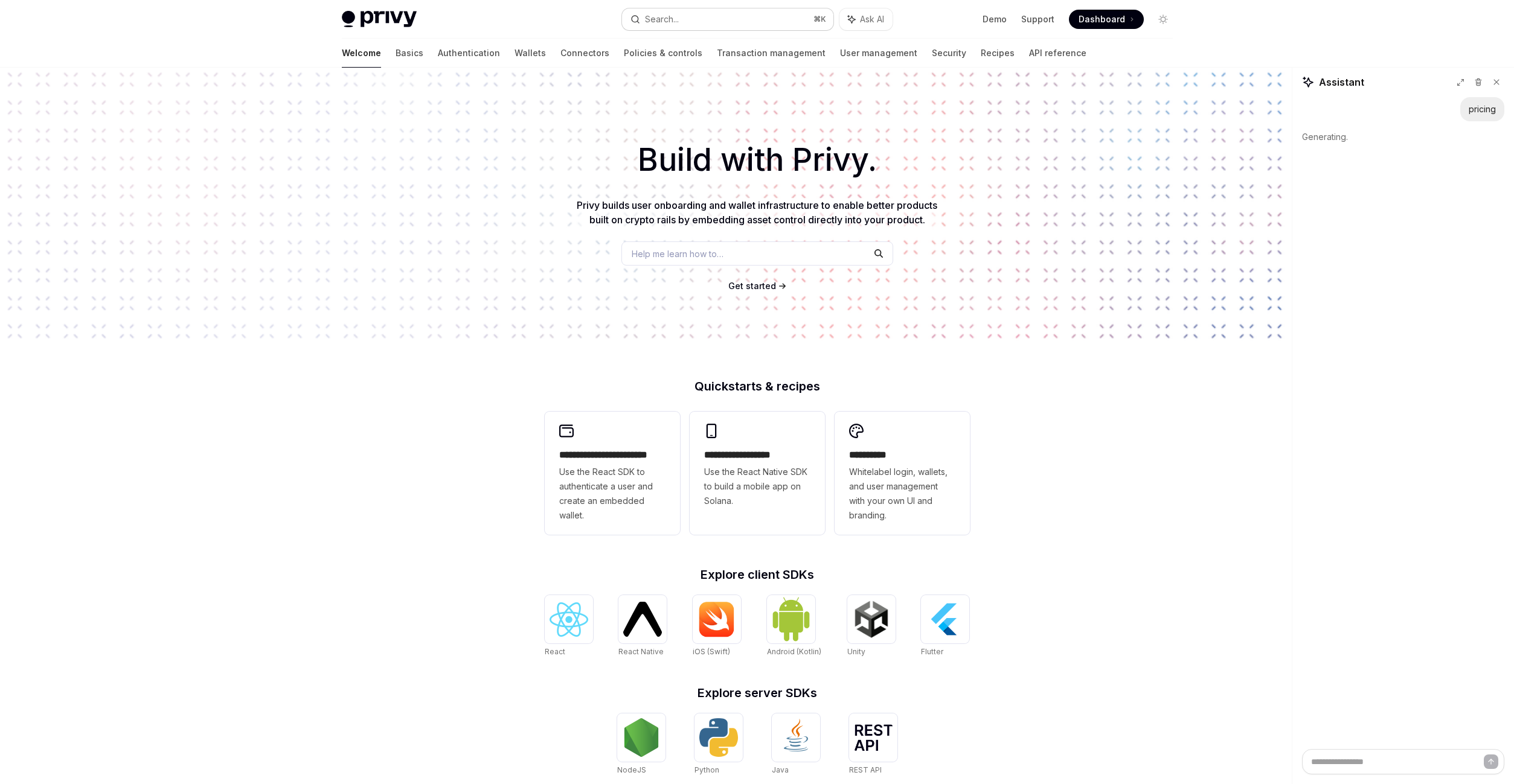
click at [769, 19] on button "Search... ⌘ K" at bounding box center [727, 19] width 211 height 22
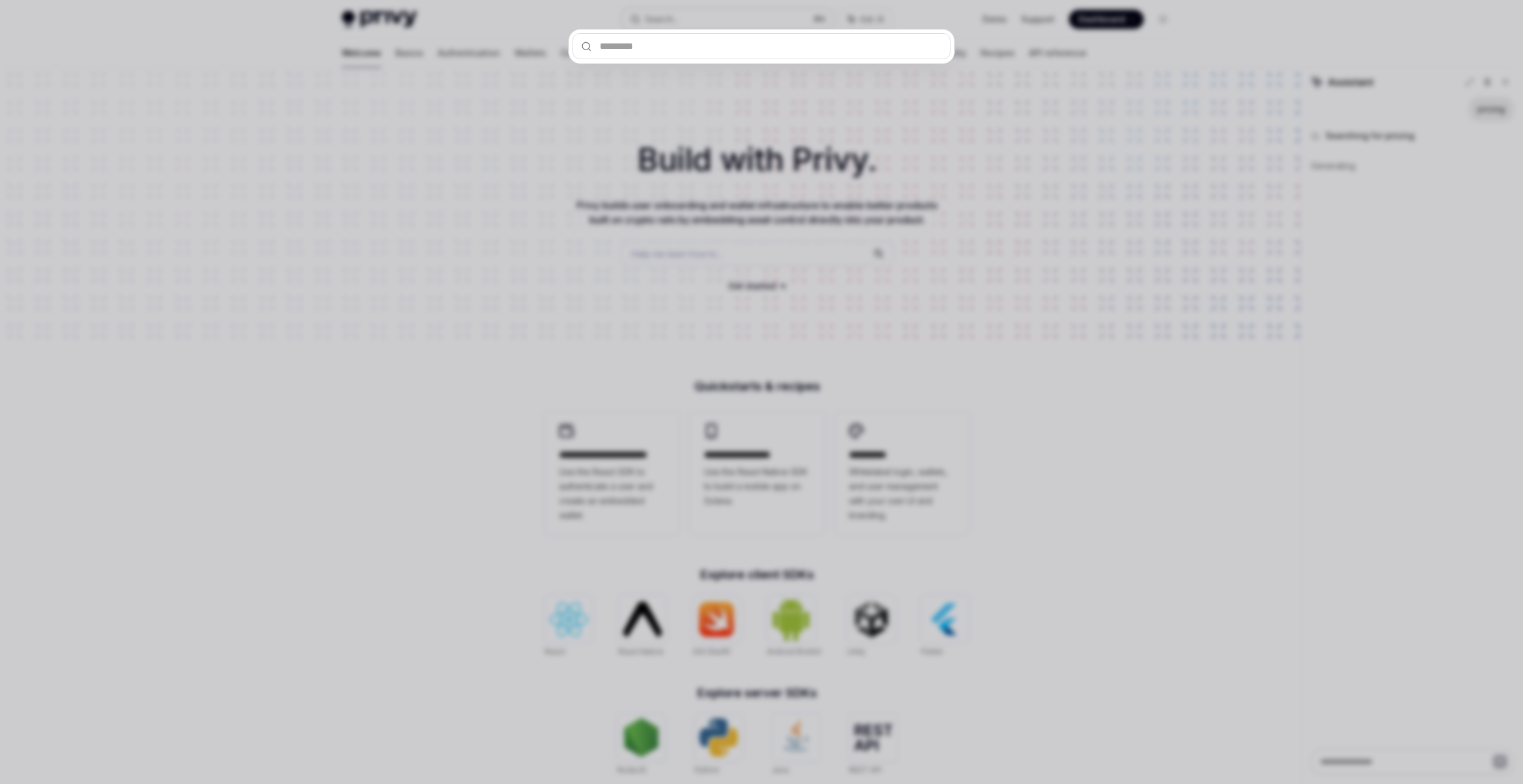
type textarea "*"
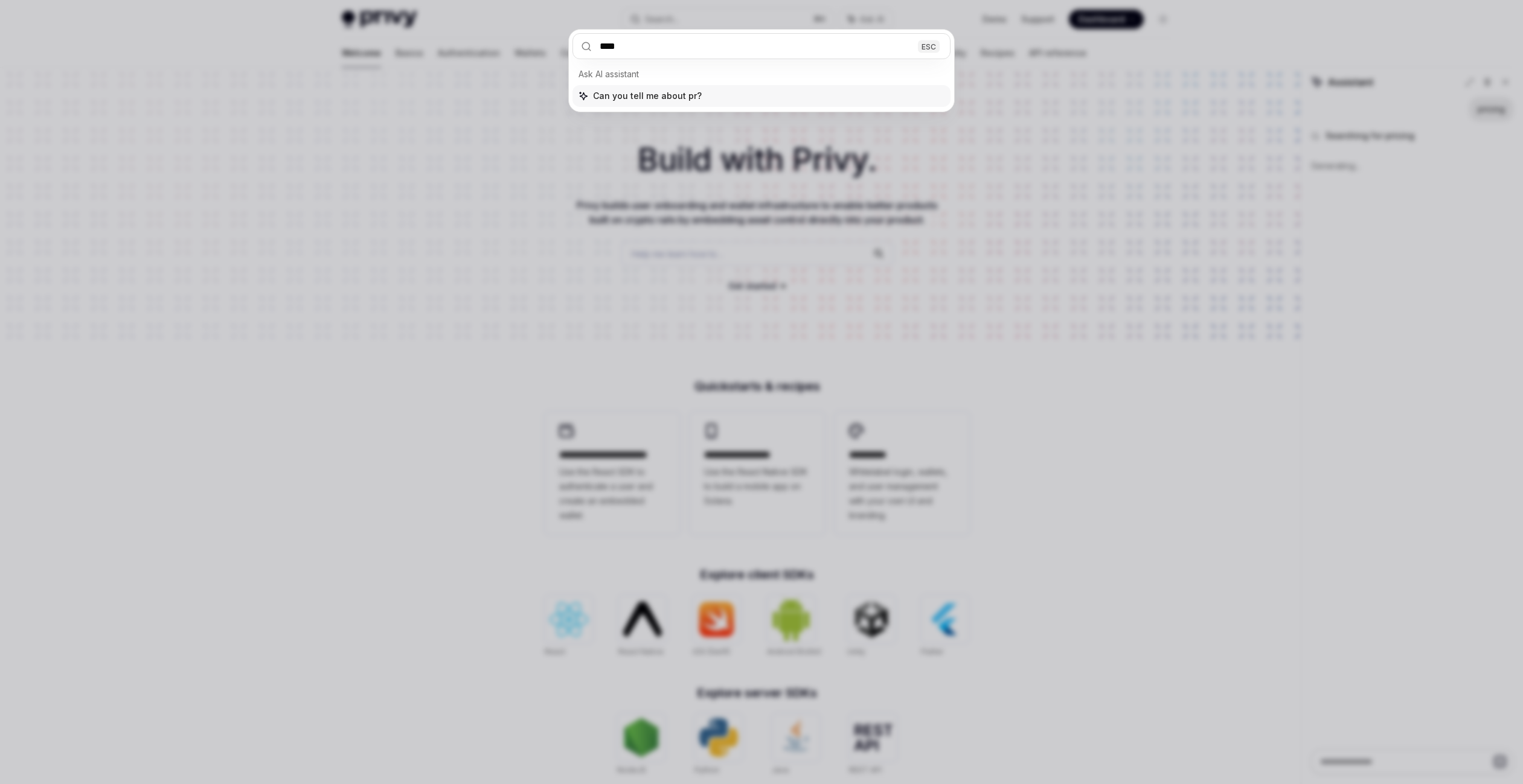
type input "*****"
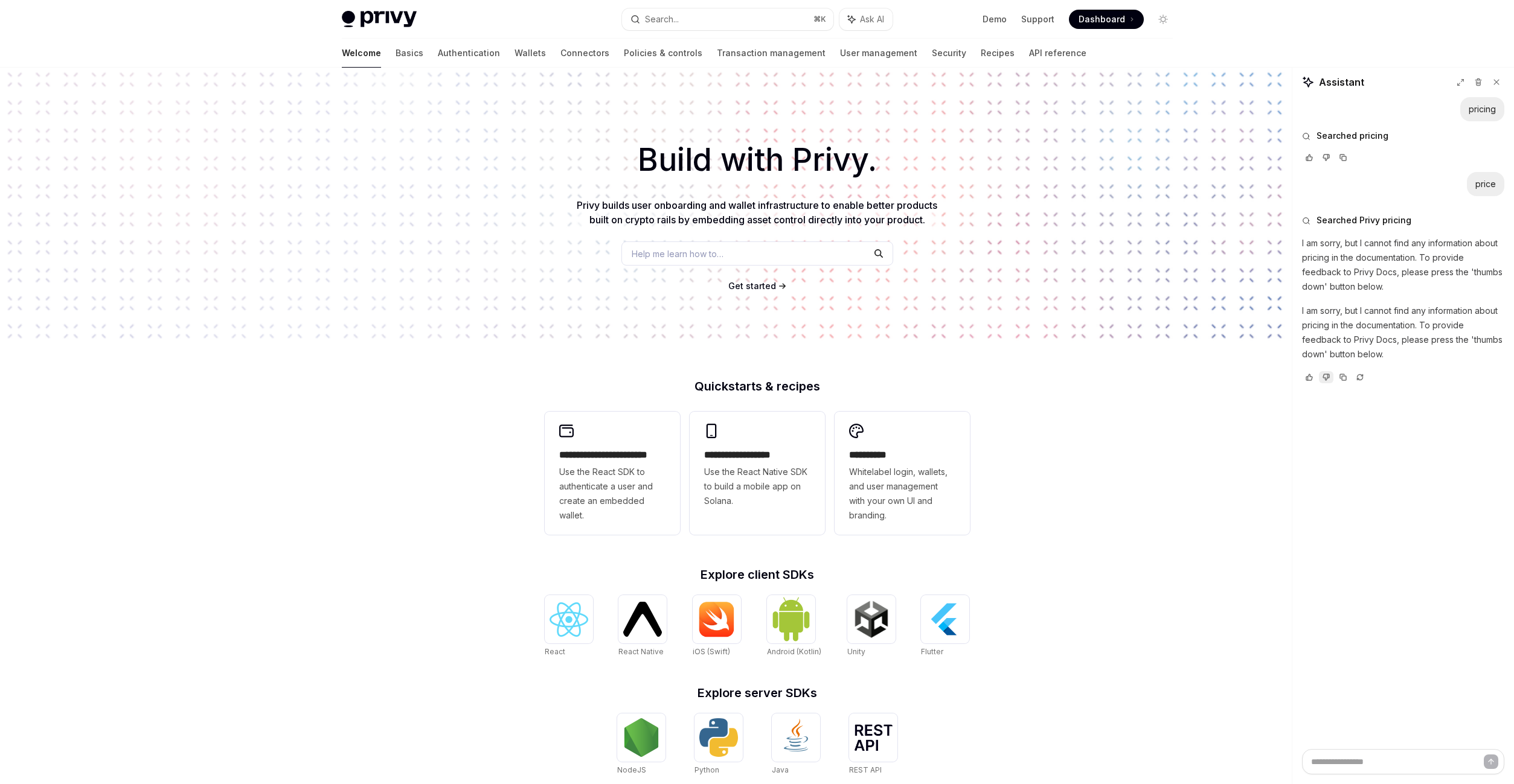
click at [1330, 376] on div at bounding box center [1326, 377] width 14 height 12
click at [396, 53] on link "Basics" at bounding box center [409, 53] width 27 height 29
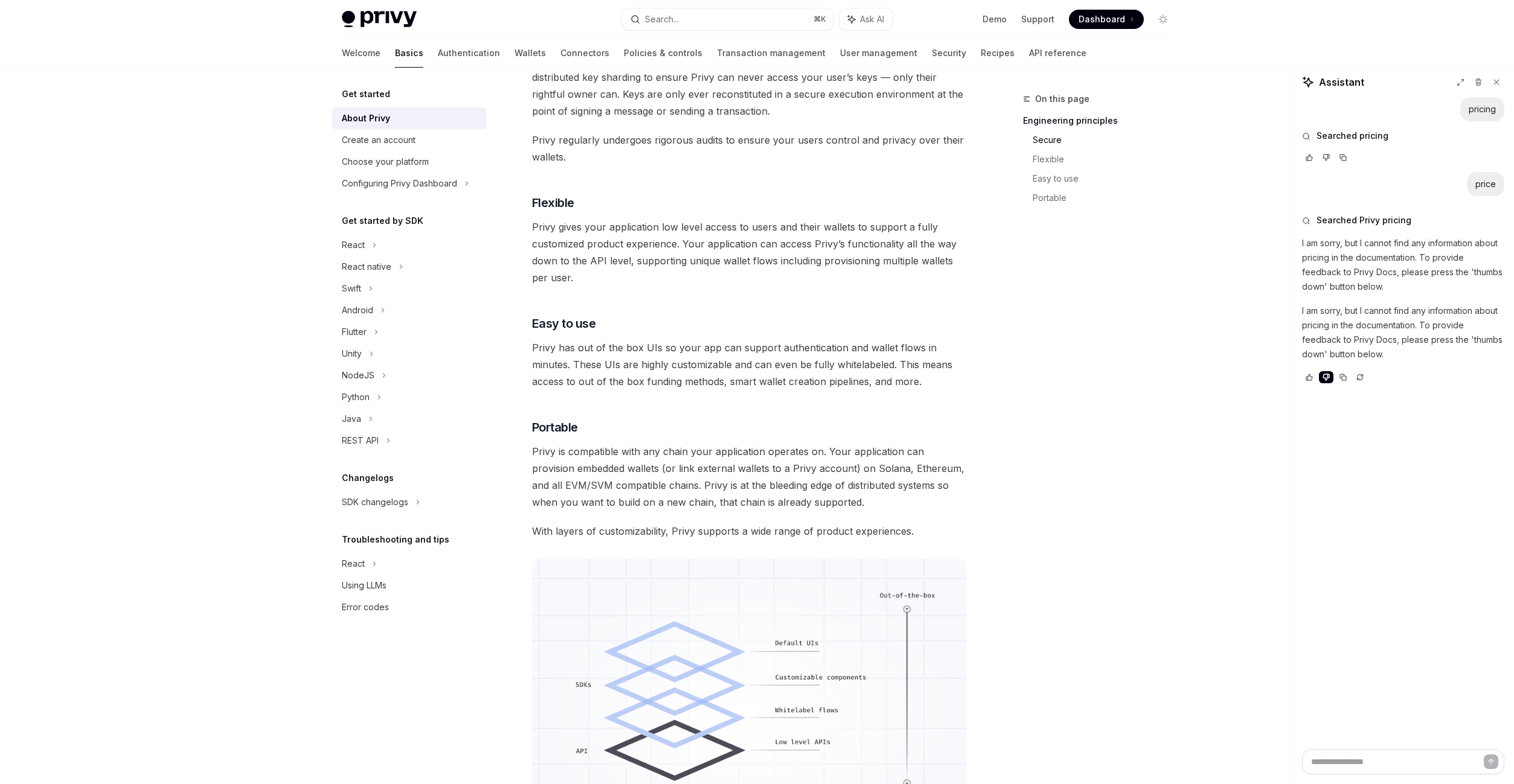
scroll to position [795, 0]
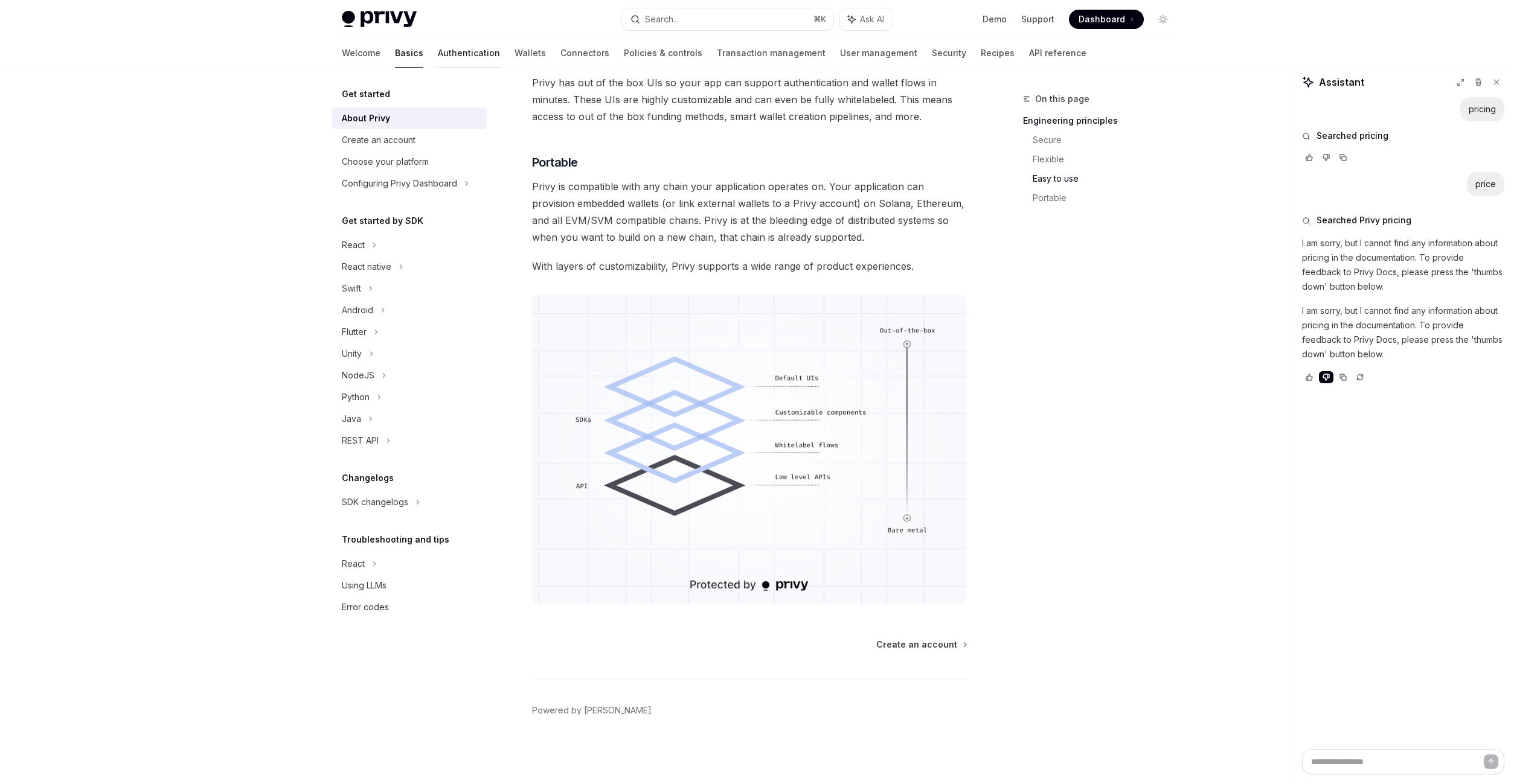
click at [438, 54] on link "Authentication" at bounding box center [469, 53] width 63 height 29
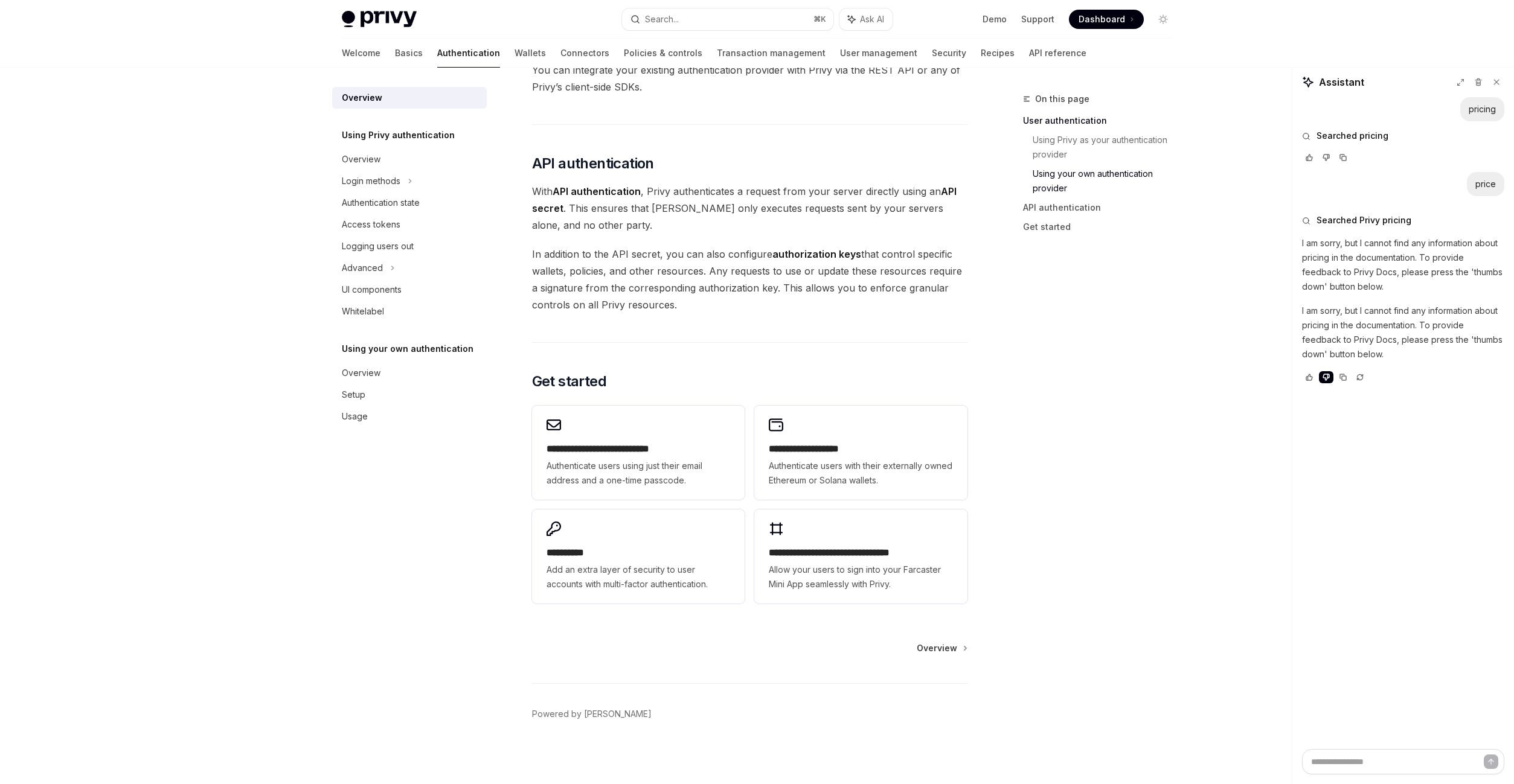
scroll to position [731, 0]
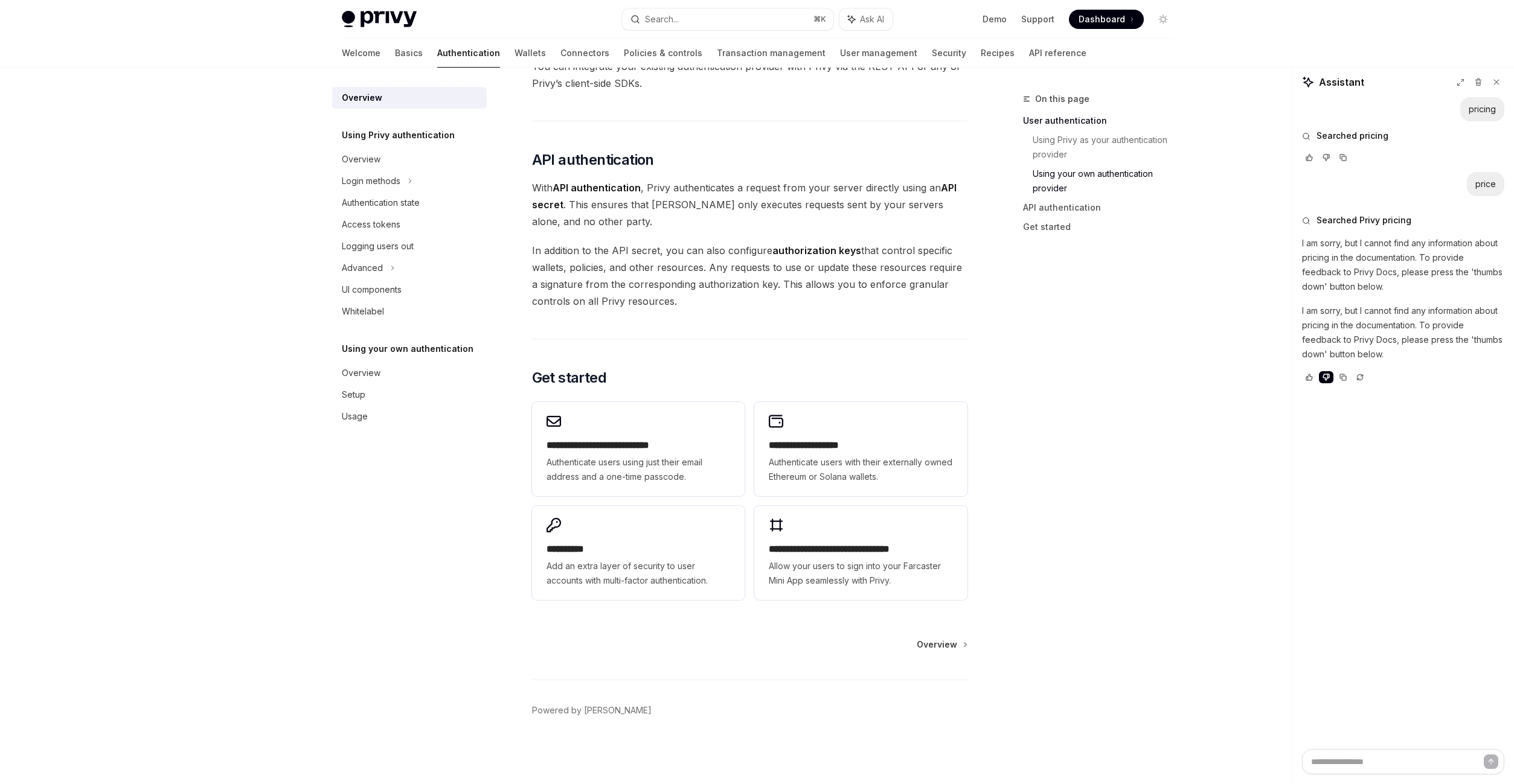
click at [487, 492] on div "Overview Using Privy authentication Overview Login methods Authentication state…" at bounding box center [419, 426] width 174 height 716
click at [364, 222] on div "Access tokens" at bounding box center [370, 224] width 59 height 14
type textarea "*"
